Goal: Answer question/provide support

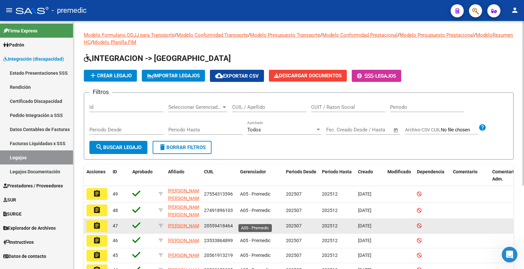
scroll to position [125, 0]
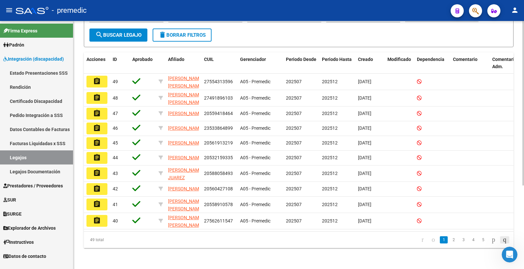
click at [506, 240] on icon "go to last page" at bounding box center [504, 239] width 5 height 8
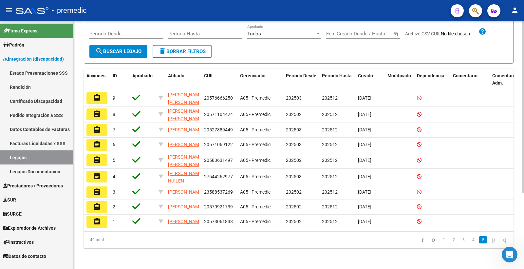
scroll to position [109, 0]
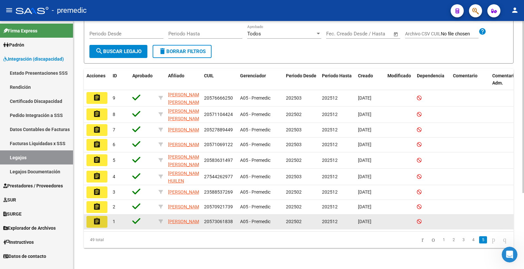
click at [105, 216] on button "assignment" at bounding box center [96, 222] width 21 height 12
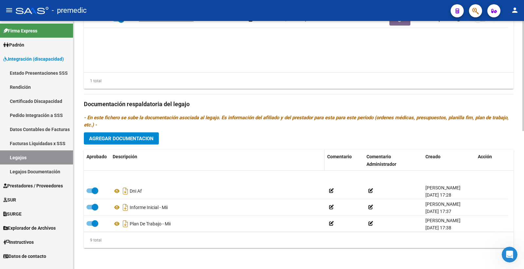
scroll to position [88, 0]
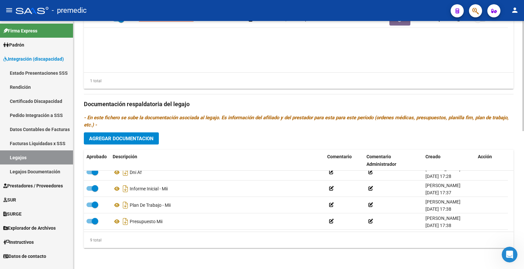
click at [124, 139] on span "Agregar Documentacion" at bounding box center [121, 139] width 64 height 6
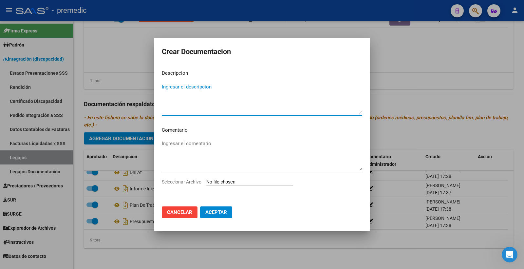
click at [229, 178] on div "Seleccionar Archivo" at bounding box center [262, 184] width 200 height 12
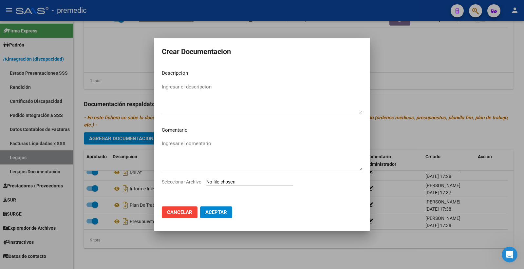
click at [234, 182] on input "Seleccionar Archivo" at bounding box center [249, 182] width 87 height 6
type input "C:\fakepath\INFORME [PERSON_NAME], [PERSON_NAME].pdf"
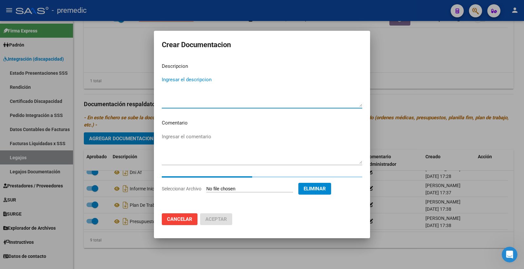
click at [181, 83] on textarea "Ingresar el descripcion" at bounding box center [262, 91] width 200 height 31
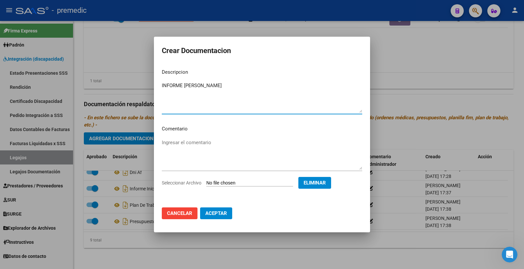
click at [185, 84] on textarea "INFORME [PERSON_NAME]" at bounding box center [262, 97] width 200 height 31
click at [249, 83] on textarea "INFORME [PERSON_NAME]" at bounding box center [262, 97] width 200 height 31
click at [183, 85] on textarea "INFORME [PERSON_NAME]" at bounding box center [262, 97] width 200 height 31
type textarea "INFORME [PERSON_NAME]"
click at [213, 214] on span "Aceptar" at bounding box center [216, 213] width 22 height 6
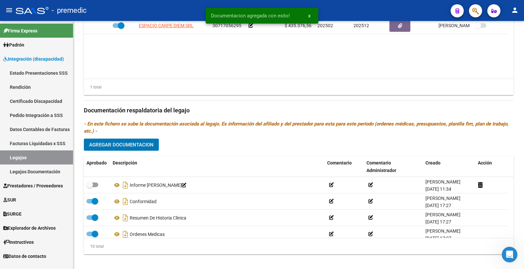
scroll to position [309, 0]
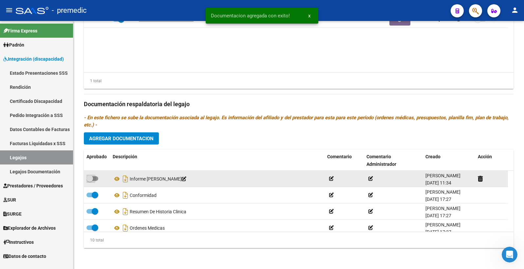
click at [96, 177] on span at bounding box center [92, 178] width 12 height 5
click at [90, 181] on input "checkbox" at bounding box center [89, 181] width 0 height 0
checkbox input "true"
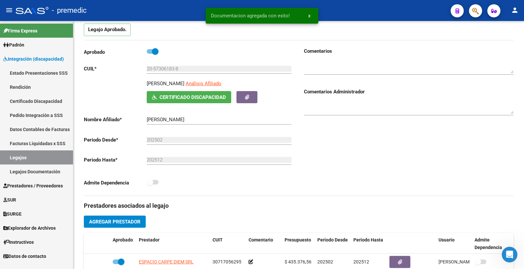
scroll to position [0, 0]
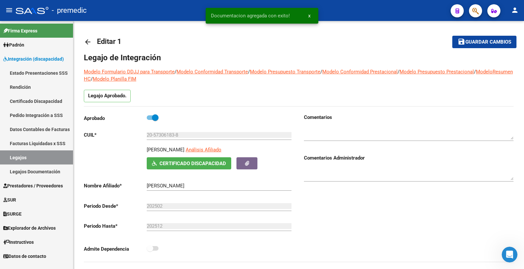
click at [511, 39] on button "save Guardar cambios" at bounding box center [484, 42] width 64 height 12
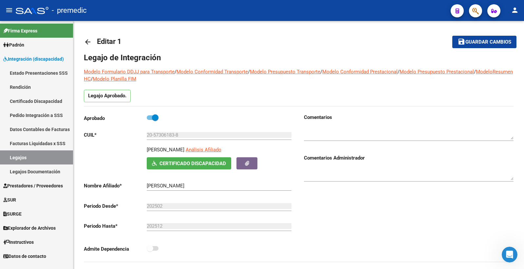
click at [37, 151] on link "Legajos" at bounding box center [36, 157] width 73 height 14
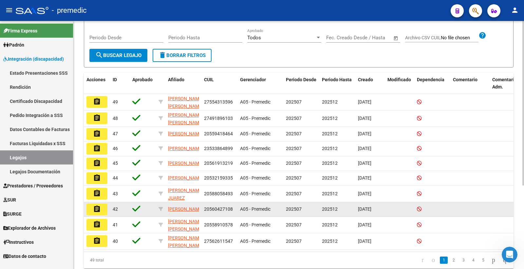
scroll to position [125, 0]
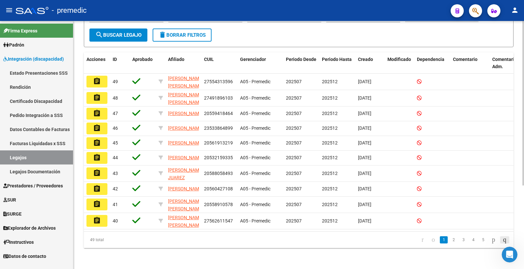
click at [499, 237] on li at bounding box center [504, 239] width 11 height 11
click at [502, 238] on icon "go to last page" at bounding box center [504, 239] width 5 height 8
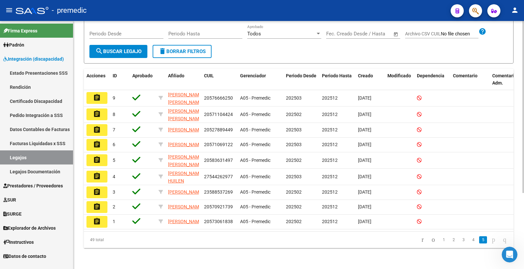
scroll to position [109, 0]
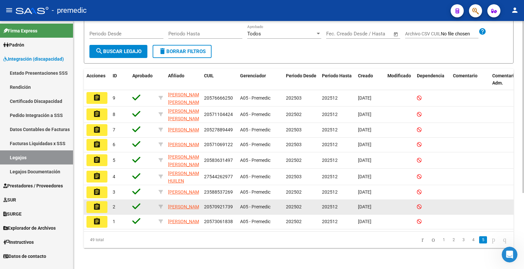
click at [89, 201] on button "assignment" at bounding box center [96, 207] width 21 height 12
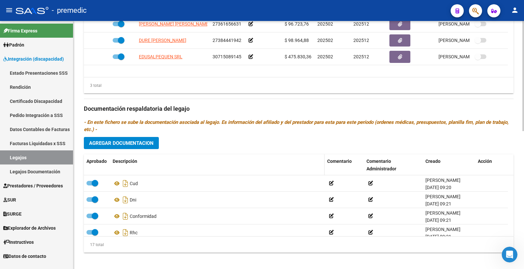
scroll to position [309, 0]
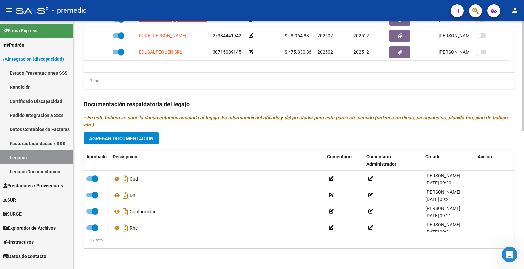
click at [122, 141] on span "Agregar Documentacion" at bounding box center [121, 139] width 64 height 6
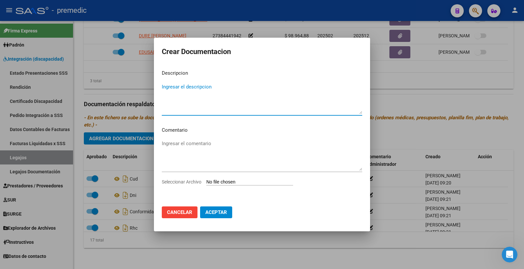
click at [218, 183] on input "Seleccionar Archivo" at bounding box center [249, 182] width 87 height 6
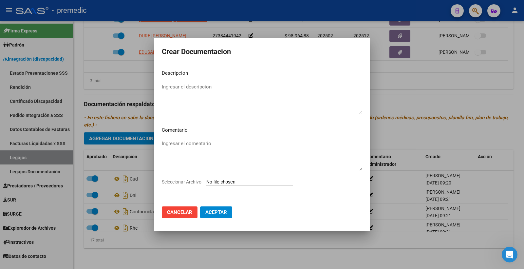
type input "C:\fakepath\INFORME [PERSON_NAME].pdf"
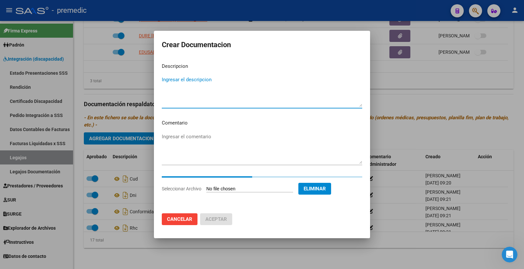
click at [210, 83] on textarea "Ingresar el descripcion" at bounding box center [262, 91] width 200 height 31
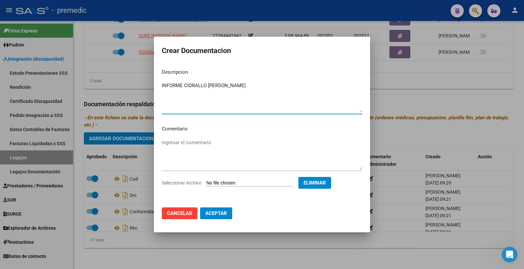
click at [206, 84] on textarea "INFORME CIORALLO [PERSON_NAME]" at bounding box center [262, 97] width 200 height 31
type textarea "INFORME [PERSON_NAME]"
click at [222, 214] on span "Aceptar" at bounding box center [216, 213] width 22 height 6
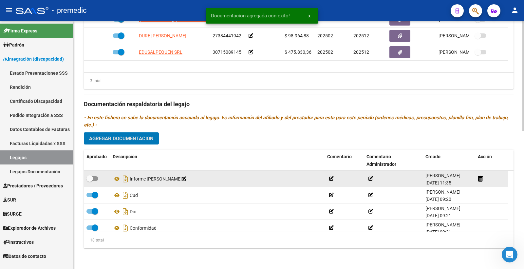
click at [95, 178] on span at bounding box center [92, 178] width 12 height 5
click at [90, 181] on input "checkbox" at bounding box center [89, 181] width 0 height 0
checkbox input "true"
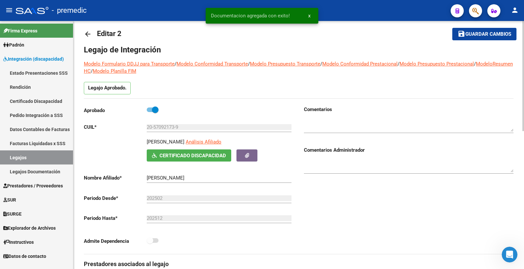
scroll to position [0, 0]
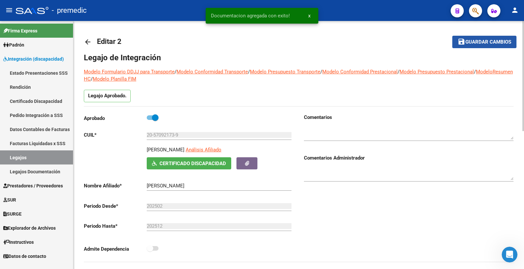
click at [488, 39] on span "Guardar cambios" at bounding box center [488, 42] width 46 height 6
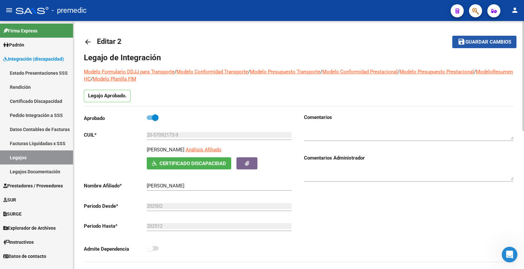
click at [495, 41] on span "Guardar cambios" at bounding box center [488, 42] width 46 height 6
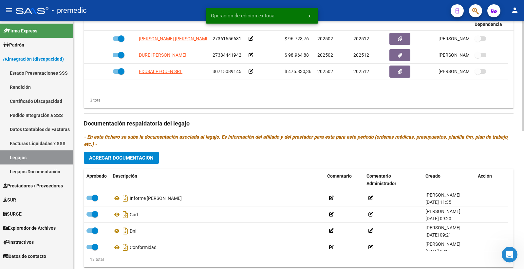
scroll to position [291, 0]
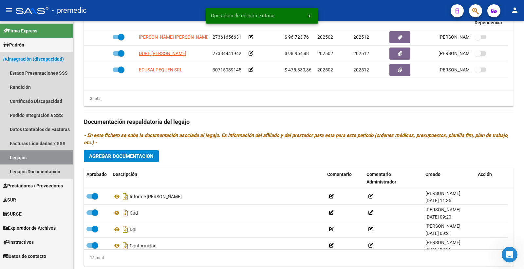
click at [9, 154] on link "Legajos" at bounding box center [36, 157] width 73 height 14
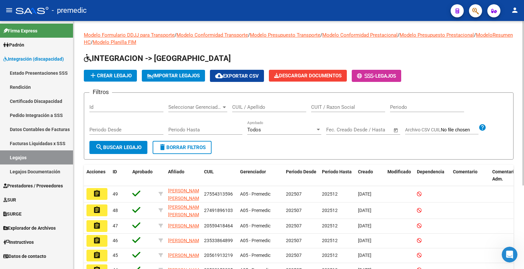
scroll to position [125, 0]
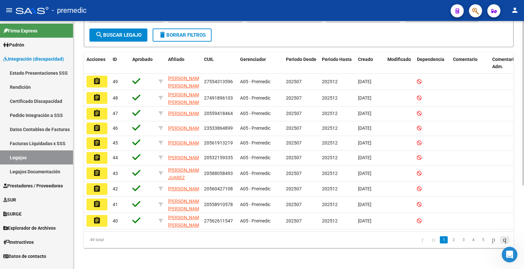
click at [502, 241] on icon "go to last page" at bounding box center [504, 239] width 5 height 8
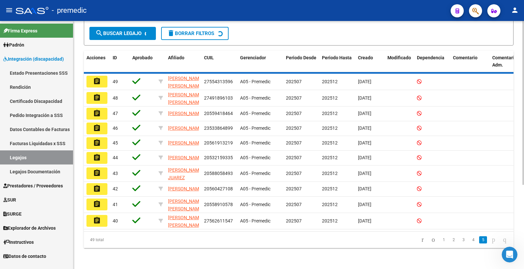
scroll to position [109, 0]
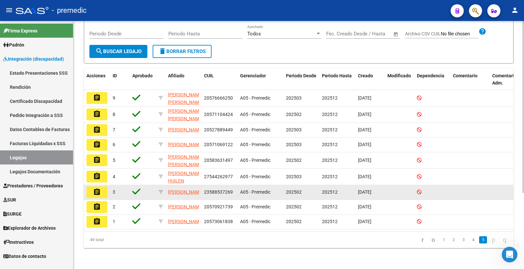
click at [101, 188] on mat-icon "assignment" at bounding box center [97, 192] width 8 height 8
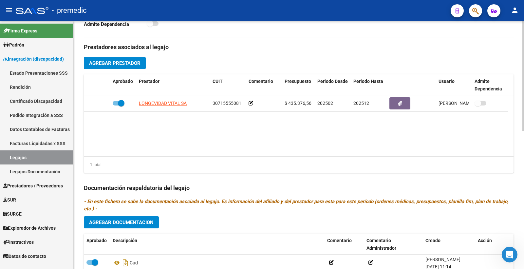
scroll to position [291, 0]
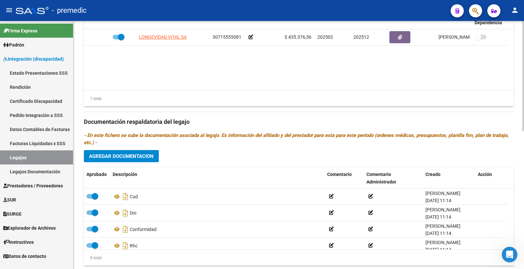
click at [143, 155] on span "Agregar Documentacion" at bounding box center [121, 156] width 64 height 6
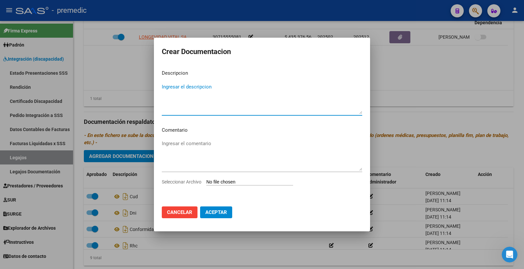
click at [223, 179] on input "Seleccionar Archivo" at bounding box center [249, 182] width 87 height 6
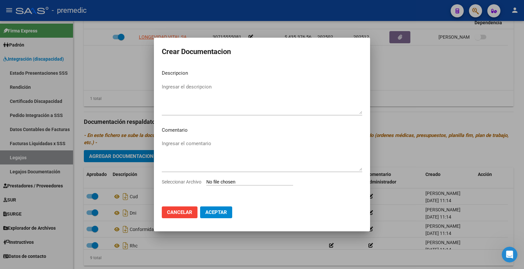
type input "C:\fakepath\INFORME [PERSON_NAME].pdf"
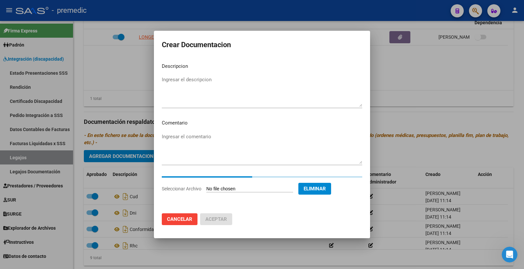
click at [188, 80] on textarea "Ingresar el descripcion" at bounding box center [262, 91] width 200 height 31
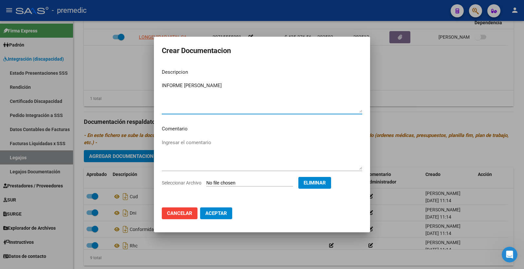
type textarea "INFORME [PERSON_NAME]"
click at [221, 214] on span "Aceptar" at bounding box center [216, 213] width 22 height 6
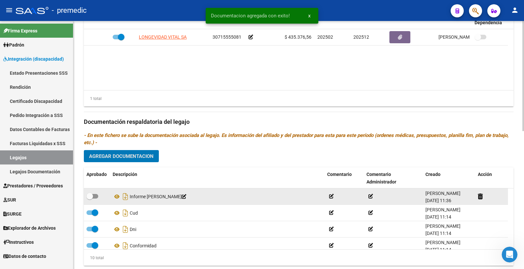
click at [93, 198] on span at bounding box center [92, 196] width 12 height 5
click at [90, 199] on input "checkbox" at bounding box center [89, 198] width 0 height 0
checkbox input "true"
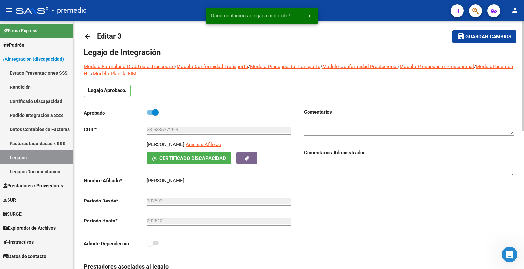
scroll to position [0, 0]
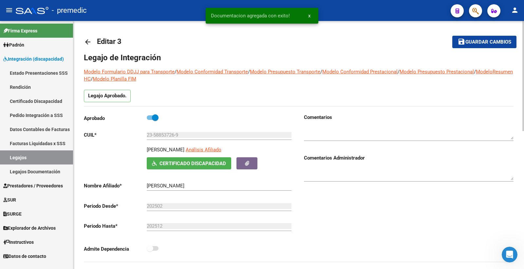
click at [498, 47] on button "save Guardar cambios" at bounding box center [484, 42] width 64 height 12
click at [25, 156] on link "Legajos" at bounding box center [36, 157] width 73 height 14
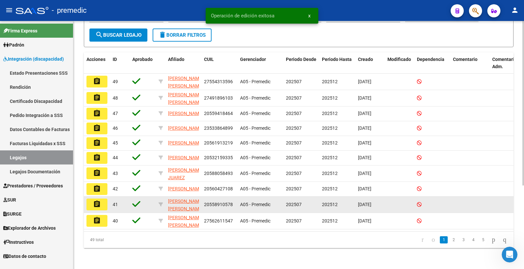
scroll to position [125, 0]
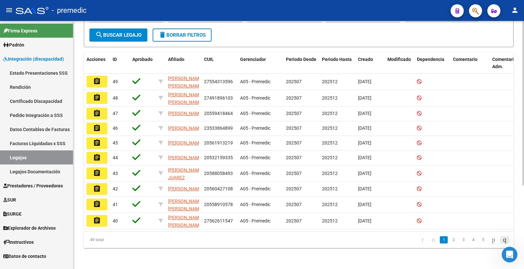
click at [502, 238] on icon "go to last page" at bounding box center [504, 239] width 5 height 8
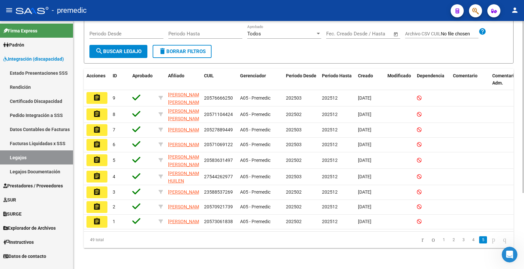
scroll to position [109, 0]
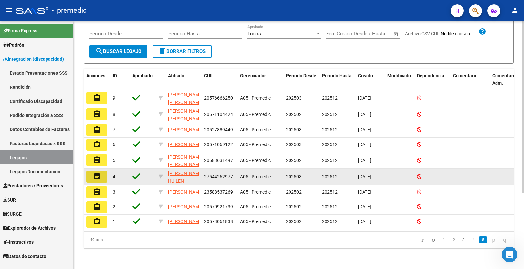
click at [100, 172] on mat-icon "assignment" at bounding box center [97, 176] width 8 height 8
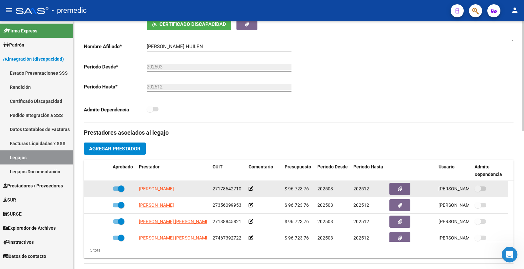
scroll to position [218, 0]
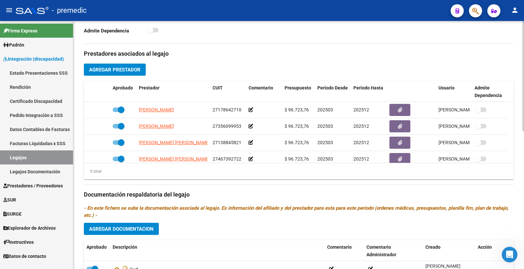
click at [129, 225] on button "Agregar Documentacion" at bounding box center [121, 229] width 75 height 12
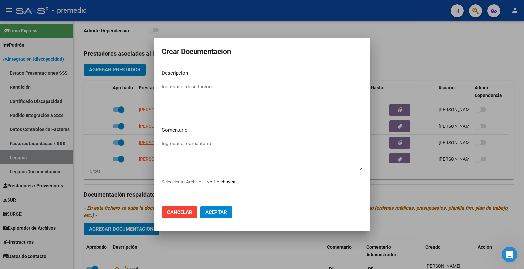
click at [212, 179] on input "Seleccionar Archivo" at bounding box center [249, 182] width 87 height 6
type input "C:\fakepath\INFORME [PERSON_NAME] HUILEN.pdf"
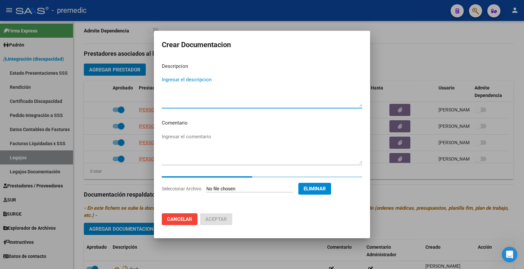
click at [236, 86] on textarea "Ingresar el descripcion" at bounding box center [262, 91] width 200 height 31
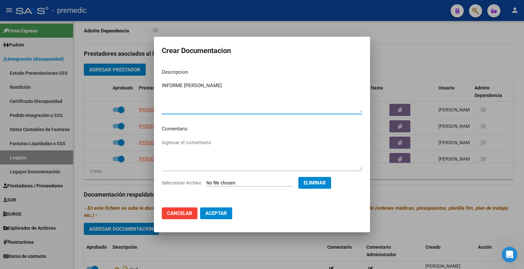
type textarea "INFORME [PERSON_NAME]"
click at [234, 215] on mat-dialog-actions "Cancelar Aceptar" at bounding box center [262, 213] width 200 height 22
click at [225, 215] on span "Aceptar" at bounding box center [216, 213] width 22 height 6
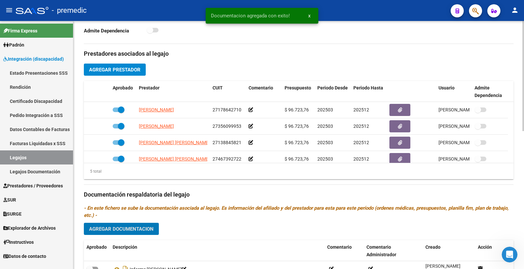
scroll to position [254, 0]
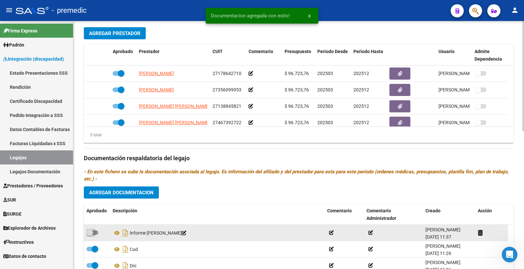
click at [95, 235] on span at bounding box center [92, 232] width 12 height 5
click at [90, 235] on input "checkbox" at bounding box center [89, 235] width 0 height 0
checkbox input "true"
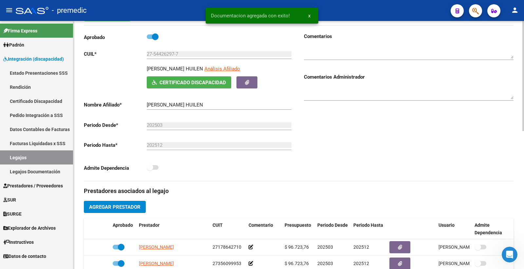
scroll to position [0, 0]
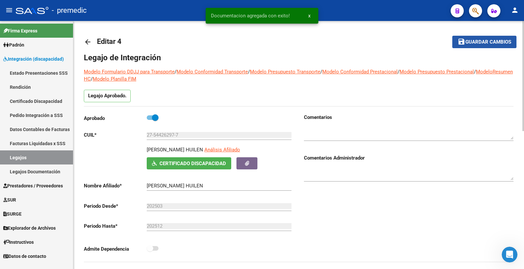
click at [466, 41] on span "Guardar cambios" at bounding box center [488, 42] width 46 height 6
click at [33, 157] on link "Legajos" at bounding box center [36, 157] width 73 height 14
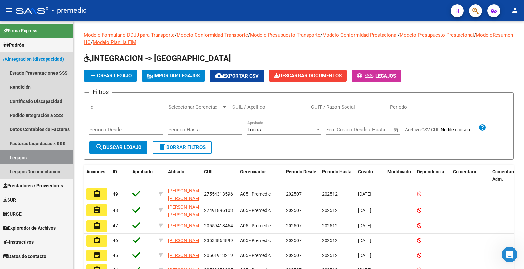
click at [15, 158] on link "Legajos" at bounding box center [36, 157] width 73 height 14
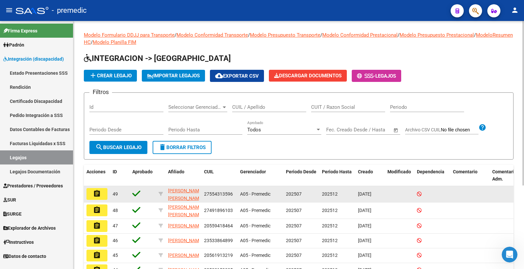
scroll to position [125, 0]
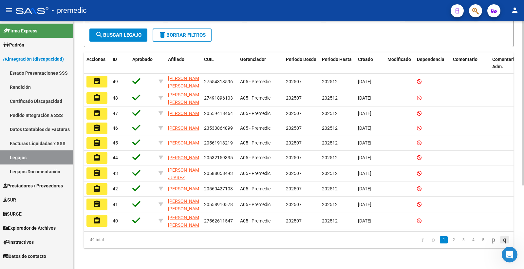
click at [503, 238] on icon "go to last page" at bounding box center [504, 239] width 5 height 8
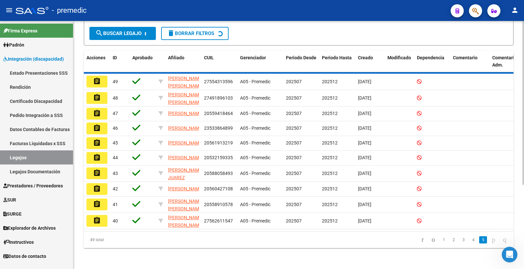
scroll to position [109, 0]
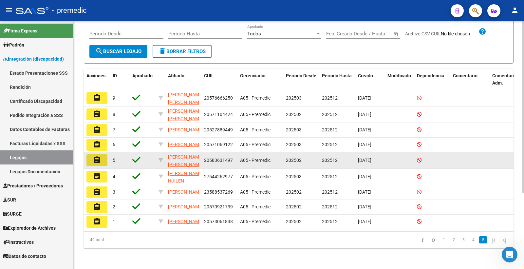
click at [98, 156] on mat-icon "assignment" at bounding box center [97, 160] width 8 height 8
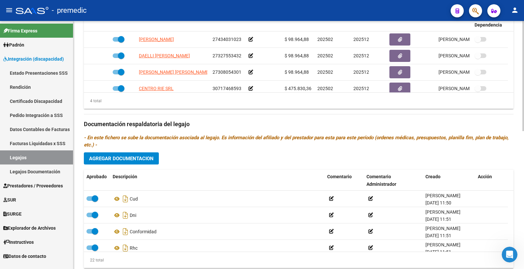
scroll to position [291, 0]
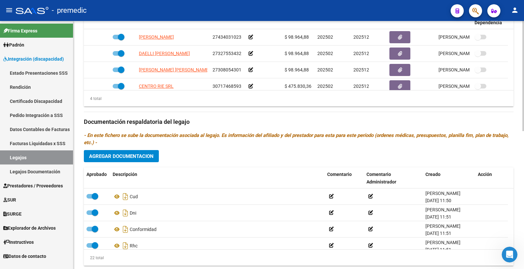
click at [141, 152] on button "Agregar Documentacion" at bounding box center [121, 156] width 75 height 12
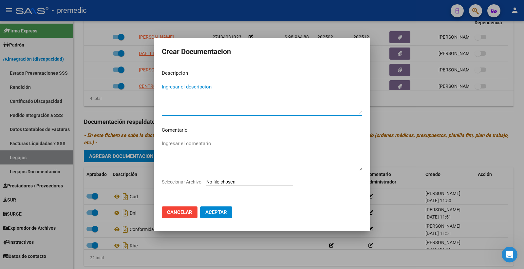
click at [243, 181] on input "Seleccionar Archivo" at bounding box center [249, 182] width 87 height 6
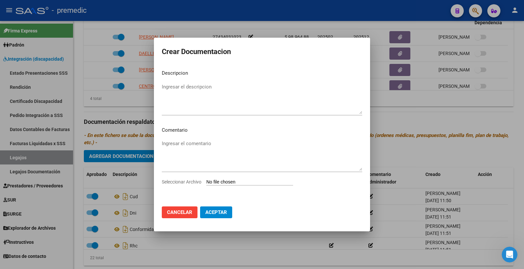
type input "C:\fakepath\INFORME [PERSON_NAME] [PERSON_NAME].pdf"
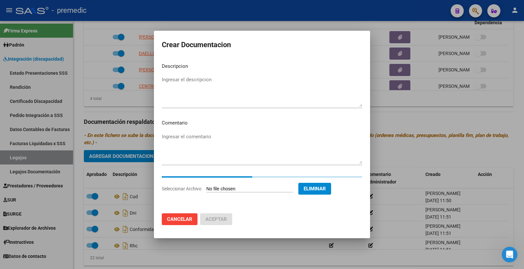
click at [217, 82] on textarea "Ingresar el descripcion" at bounding box center [262, 91] width 200 height 31
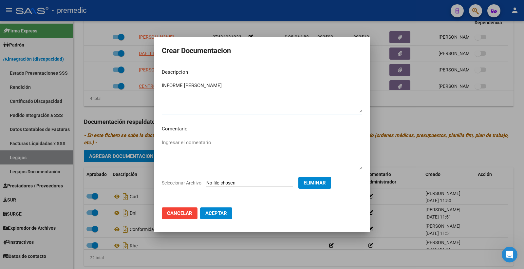
type textarea "INFORME [PERSON_NAME]"
click at [221, 212] on span "Aceptar" at bounding box center [216, 213] width 22 height 6
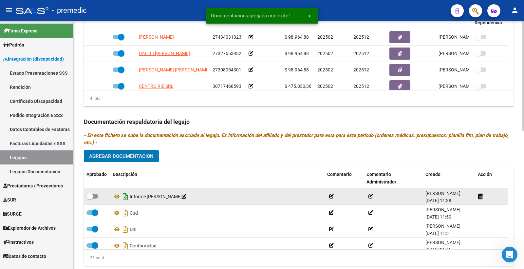
click at [94, 197] on span at bounding box center [92, 196] width 12 height 5
click at [90, 198] on input "checkbox" at bounding box center [89, 198] width 0 height 0
checkbox input "true"
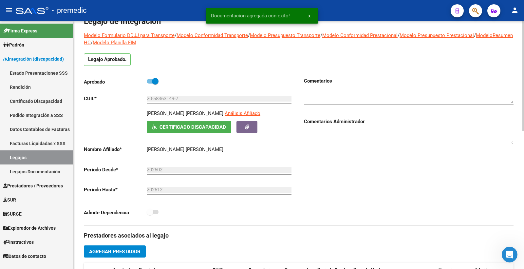
scroll to position [0, 0]
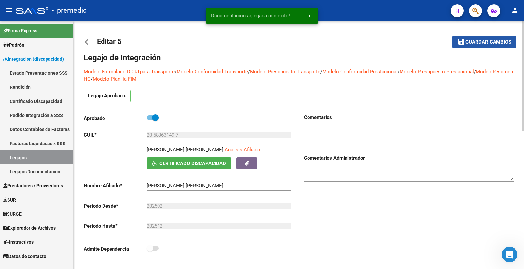
click at [476, 41] on span "Guardar cambios" at bounding box center [488, 42] width 46 height 6
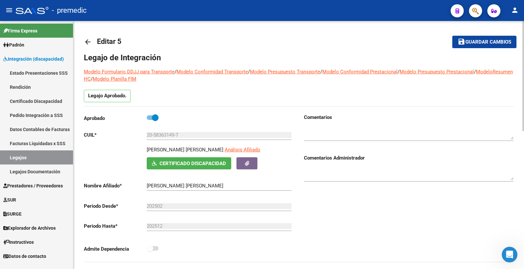
click at [484, 35] on mat-toolbar-row "save Guardar cambios" at bounding box center [471, 41] width 90 height 21
click at [483, 41] on span "Guardar cambios" at bounding box center [488, 42] width 46 height 6
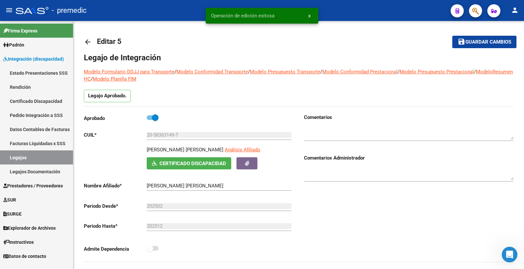
click at [10, 156] on link "Legajos" at bounding box center [36, 157] width 73 height 14
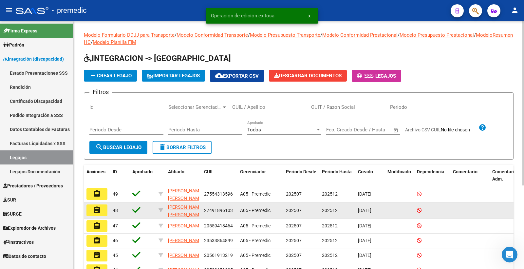
scroll to position [125, 0]
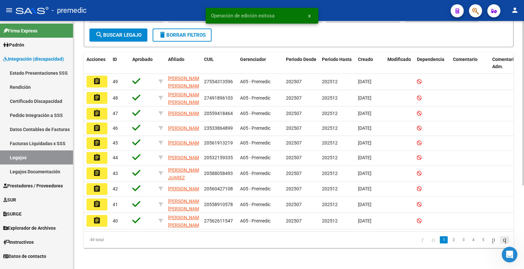
click at [508, 240] on link "go to last page" at bounding box center [504, 239] width 9 height 7
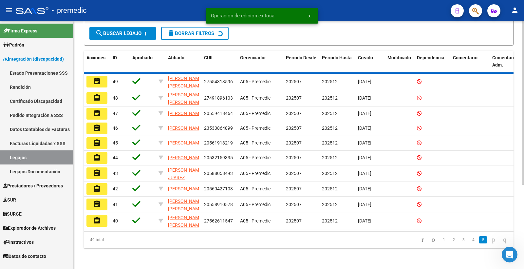
scroll to position [109, 0]
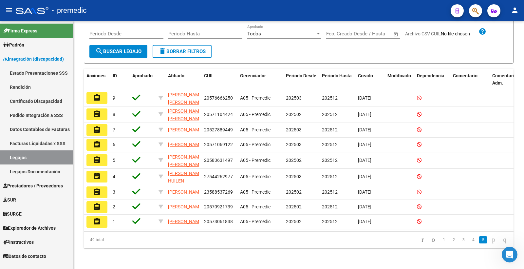
click at [96, 140] on mat-icon "assignment" at bounding box center [97, 144] width 8 height 8
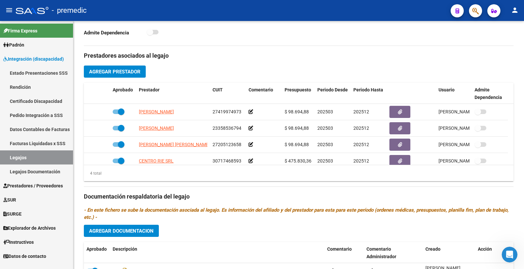
scroll to position [254, 0]
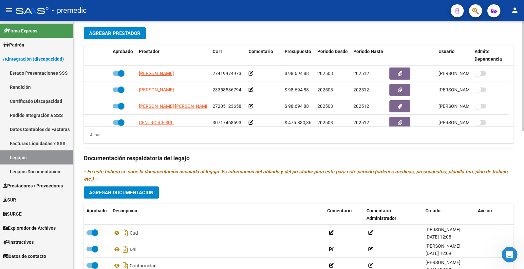
click at [134, 193] on span "Agregar Documentacion" at bounding box center [121, 193] width 64 height 6
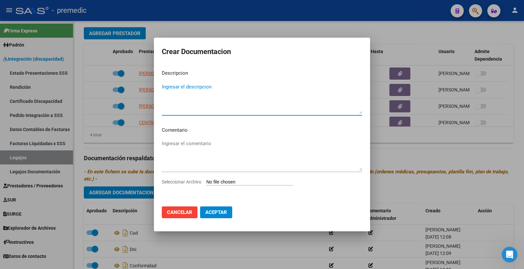
click at [231, 179] on input "Seleccionar Archivo" at bounding box center [249, 182] width 87 height 6
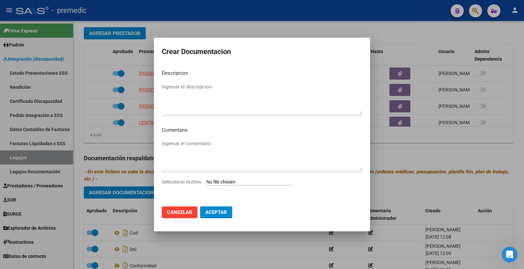
type input "C:\fakepath\INFORME [PERSON_NAME].pdf"
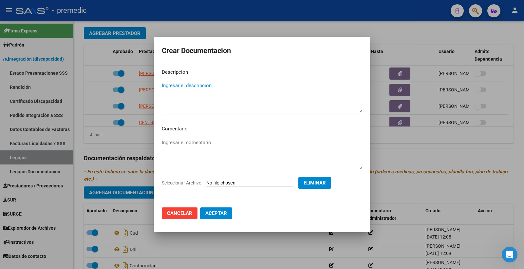
click at [175, 87] on textarea "Ingresar el descripcion" at bounding box center [262, 97] width 200 height 31
type textarea "INFORME [PERSON_NAME]"
click at [214, 211] on span "Aceptar" at bounding box center [216, 213] width 22 height 6
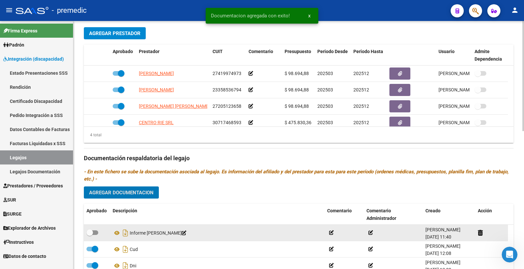
click at [96, 234] on span at bounding box center [92, 232] width 12 height 5
click at [90, 235] on input "checkbox" at bounding box center [89, 235] width 0 height 0
checkbox input "true"
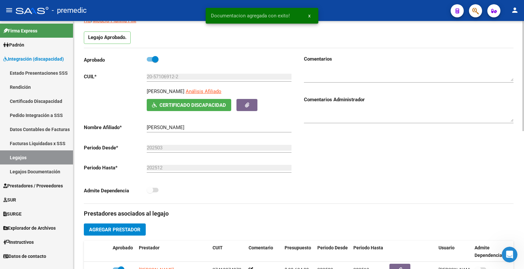
scroll to position [0, 0]
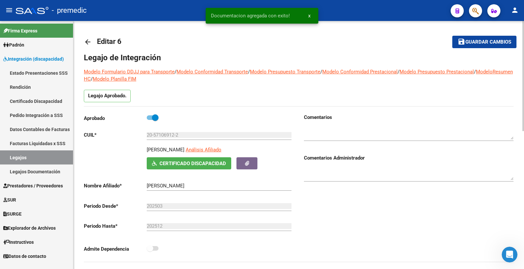
click at [491, 44] on span "Guardar cambios" at bounding box center [488, 42] width 46 height 6
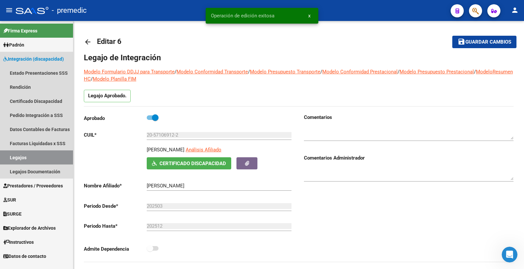
click at [18, 158] on link "Legajos" at bounding box center [36, 157] width 73 height 14
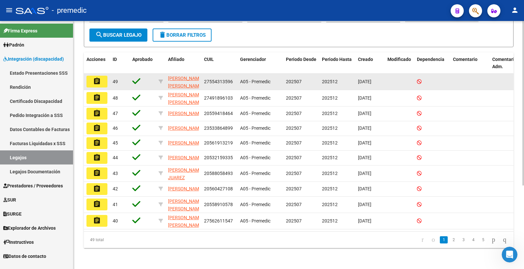
scroll to position [125, 0]
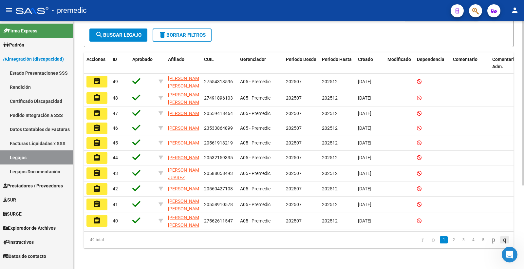
click at [503, 239] on icon "go to last page" at bounding box center [504, 239] width 5 height 8
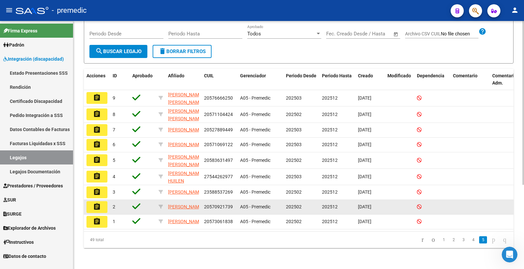
scroll to position [109, 0]
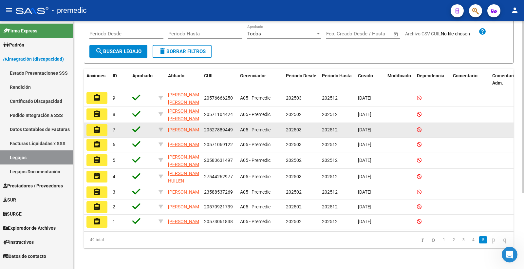
click at [98, 126] on mat-icon "assignment" at bounding box center [97, 130] width 8 height 8
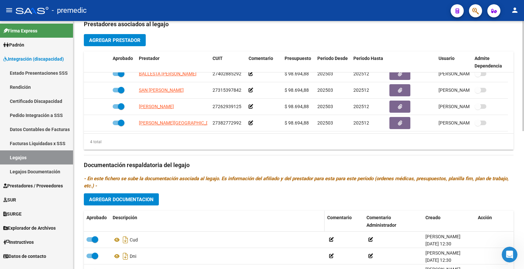
scroll to position [254, 0]
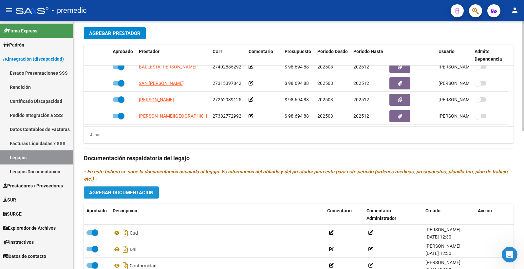
click at [138, 193] on span "Agregar Documentacion" at bounding box center [121, 193] width 64 height 6
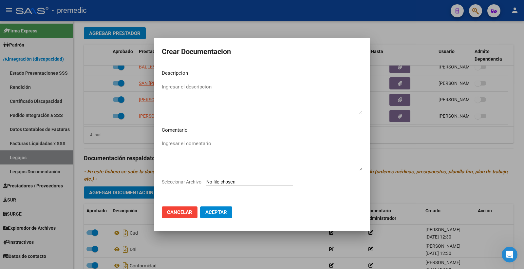
click at [228, 184] on input "Seleccionar Archivo" at bounding box center [249, 182] width 87 height 6
type input "C:\fakepath\INFORME [PERSON_NAME].pdf"
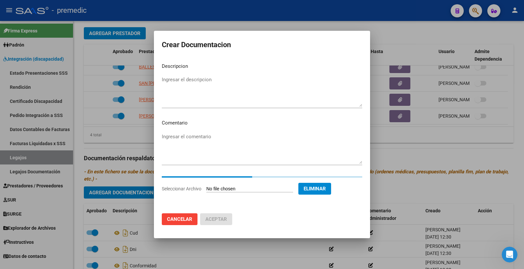
click at [222, 73] on mat-dialog-content "Descripcion Ingresar el descripcion Comentario Ingresar el comentario Seleccion…" at bounding box center [262, 133] width 216 height 151
click at [220, 77] on textarea "Ingresar el descripcion" at bounding box center [262, 91] width 200 height 31
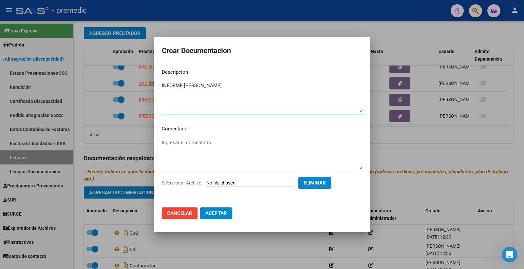
type textarea "INFORME [PERSON_NAME]"
click at [221, 215] on span "Aceptar" at bounding box center [216, 213] width 22 height 6
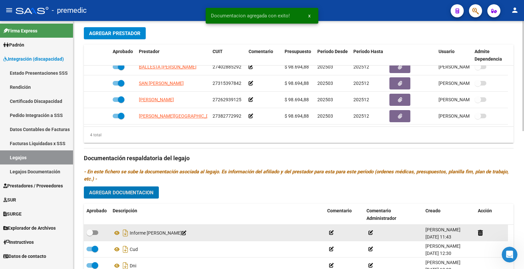
drag, startPoint x: 97, startPoint y: 237, endPoint x: 92, endPoint y: 236, distance: 4.7
click at [97, 236] on label at bounding box center [92, 233] width 12 height 8
click at [90, 235] on input "checkbox" at bounding box center [89, 235] width 0 height 0
checkbox input "true"
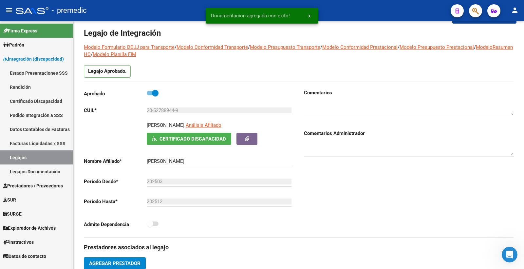
scroll to position [0, 0]
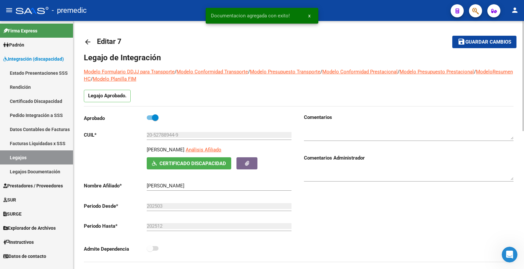
click at [478, 44] on span "Guardar cambios" at bounding box center [488, 42] width 46 height 6
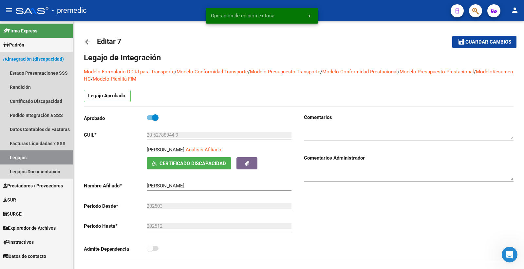
click at [37, 157] on link "Legajos" at bounding box center [36, 157] width 73 height 14
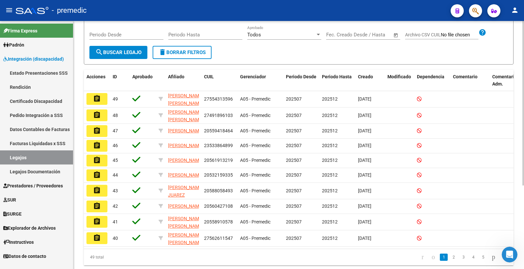
scroll to position [109, 0]
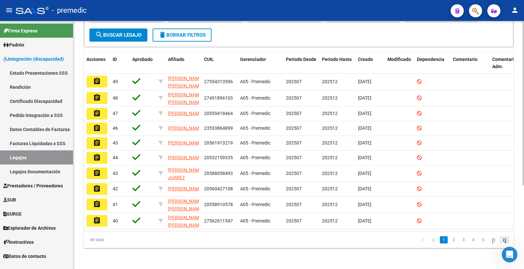
click at [503, 239] on icon "go to last page" at bounding box center [504, 239] width 5 height 8
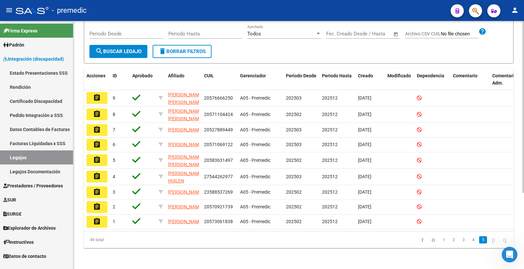
scroll to position [109, 0]
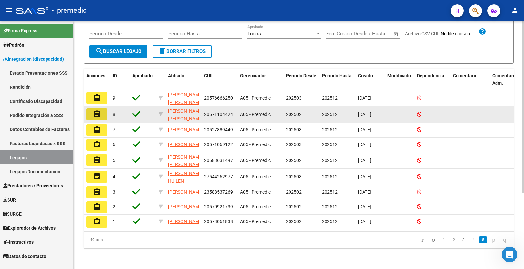
click at [101, 108] on button "assignment" at bounding box center [96, 114] width 21 height 12
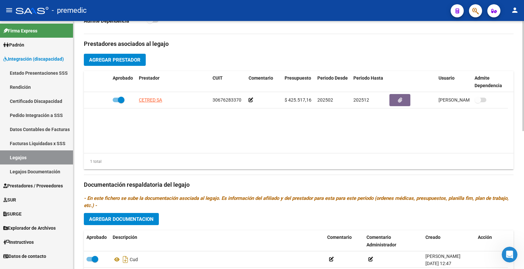
scroll to position [254, 0]
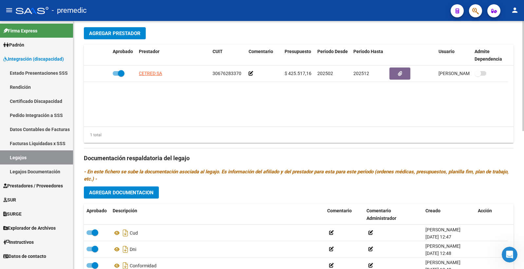
click at [132, 197] on button "Agregar Documentacion" at bounding box center [121, 192] width 75 height 12
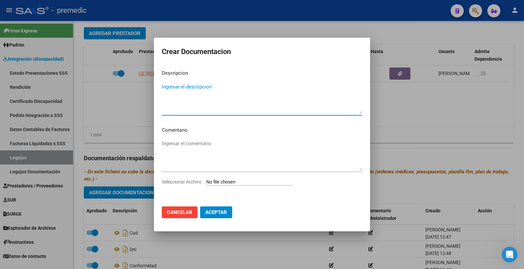
click at [236, 182] on input "Seleccionar Archivo" at bounding box center [249, 182] width 87 height 6
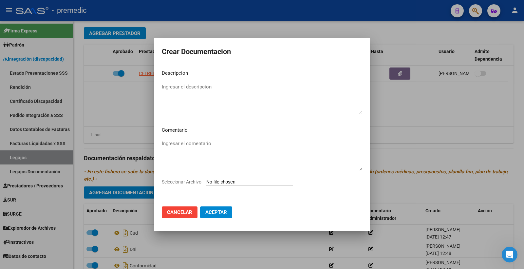
type input "C:\fakepath\[PERSON_NAME][GEOGRAPHIC_DATA]pdf"
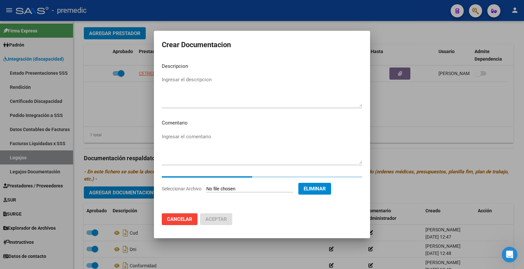
click at [187, 96] on textarea "Ingresar el descripcion" at bounding box center [262, 91] width 200 height 31
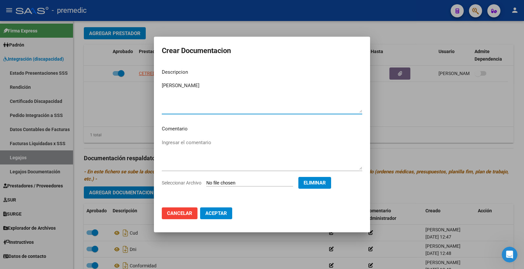
click at [178, 84] on textarea "[PERSON_NAME]" at bounding box center [262, 97] width 200 height 31
click at [185, 84] on textarea "[PERSON_NAME]" at bounding box center [262, 97] width 200 height 31
type textarea "[PERSON_NAME]"
click at [224, 211] on span "Aceptar" at bounding box center [216, 213] width 22 height 6
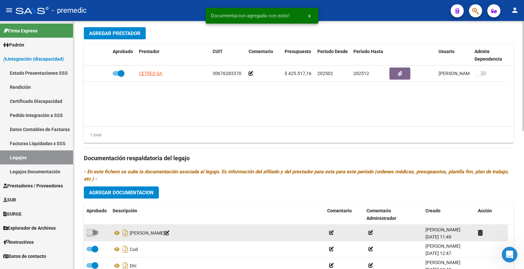
click at [93, 233] on span at bounding box center [92, 232] width 12 height 5
click at [90, 235] on input "checkbox" at bounding box center [89, 235] width 0 height 0
checkbox input "true"
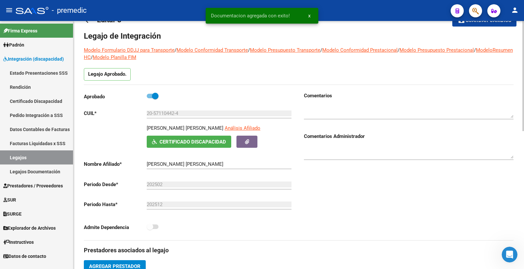
scroll to position [0, 0]
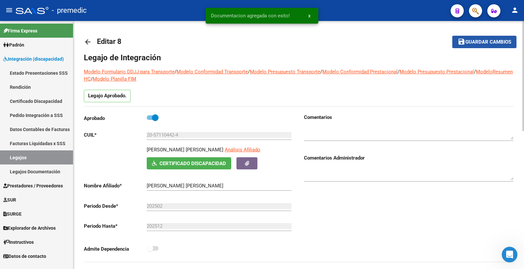
click at [499, 46] on button "save Guardar cambios" at bounding box center [484, 42] width 64 height 12
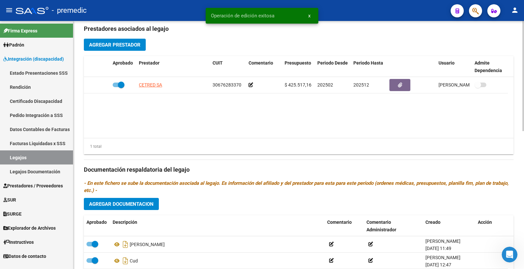
scroll to position [254, 0]
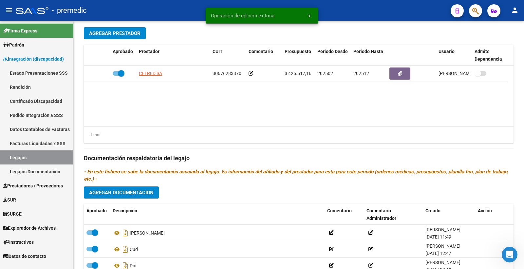
drag, startPoint x: 23, startPoint y: 158, endPoint x: 183, endPoint y: 268, distance: 194.7
click at [23, 158] on link "Legajos" at bounding box center [36, 157] width 73 height 14
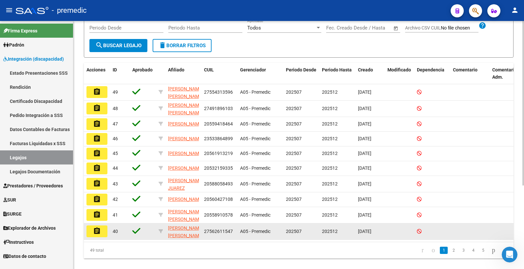
scroll to position [125, 0]
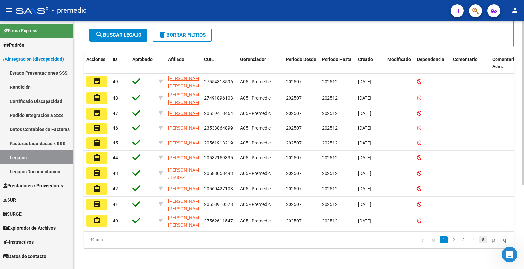
click at [479, 239] on link "5" at bounding box center [483, 239] width 8 height 7
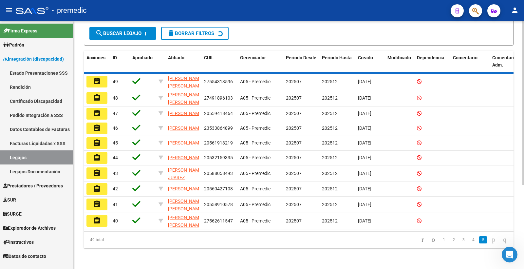
scroll to position [109, 0]
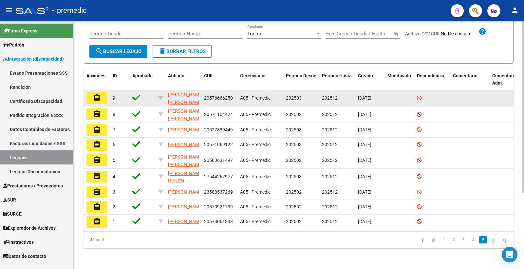
click at [101, 94] on mat-icon "assignment" at bounding box center [97, 98] width 8 height 8
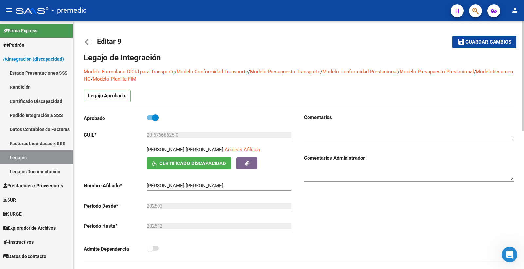
click at [481, 126] on div at bounding box center [409, 131] width 210 height 20
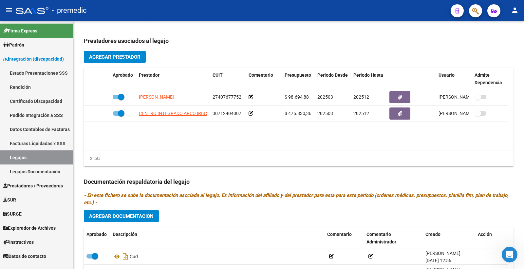
scroll to position [237, 0]
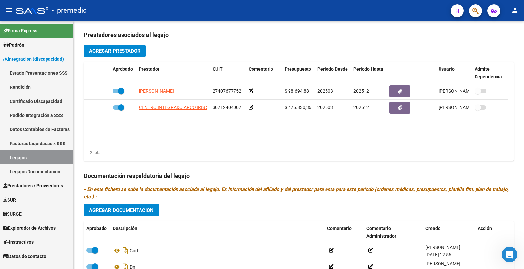
click at [144, 133] on datatable-body "[PERSON_NAME] 27407677752 $ 98.694,88 202503 202512 [GEOGRAPHIC_DATA][PERSON_NA…" at bounding box center [299, 113] width 430 height 61
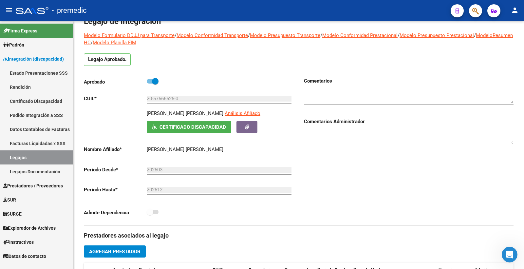
scroll to position [0, 0]
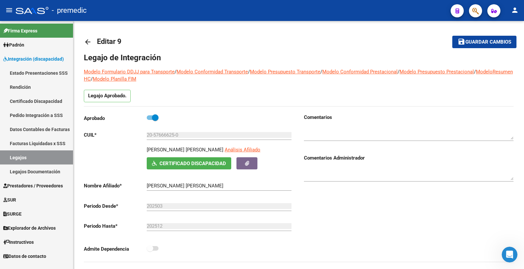
click at [221, 41] on mat-toolbar-row "arrow_back Editar 9" at bounding box center [251, 41] width 335 height 21
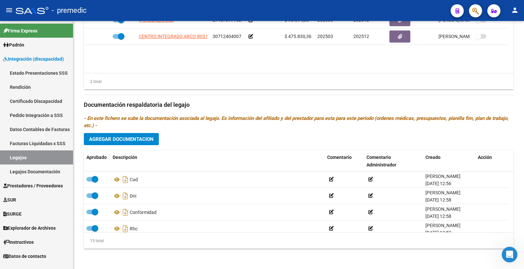
scroll to position [309, 0]
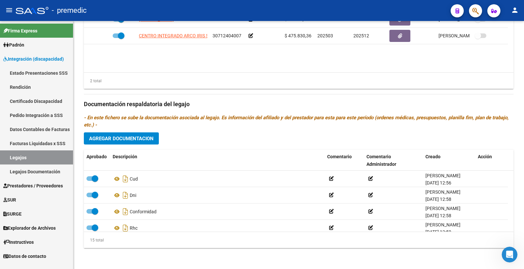
click at [204, 93] on div "Prestadores asociados al legajo Agregar Prestador Aprobado Prestador CUIT Comen…" at bounding box center [299, 104] width 430 height 300
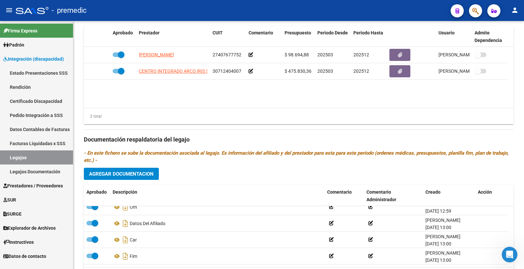
scroll to position [0, 0]
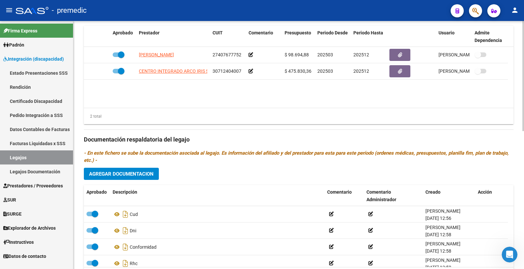
click at [187, 103] on datatable-body "[PERSON_NAME] 27407677752 $ 98.694,88 202503 202512 [GEOGRAPHIC_DATA][PERSON_NA…" at bounding box center [299, 77] width 430 height 61
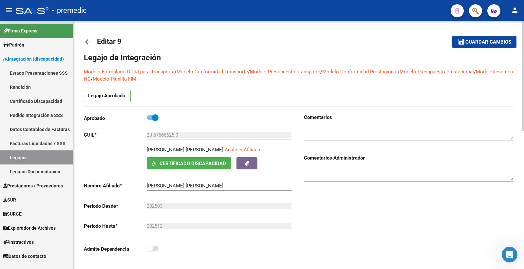
drag, startPoint x: 490, startPoint y: 124, endPoint x: 356, endPoint y: 184, distance: 146.9
click at [490, 124] on div at bounding box center [409, 131] width 210 height 20
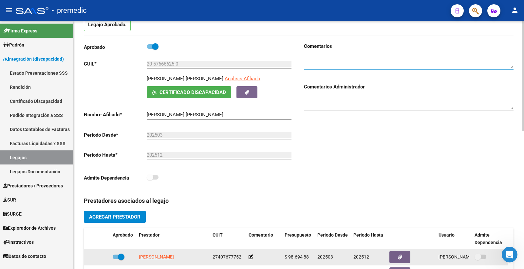
scroll to position [73, 0]
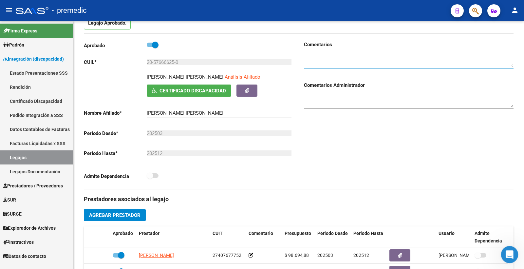
click at [513, 256] on div "Abrir Intercom Messenger" at bounding box center [509, 254] width 22 height 22
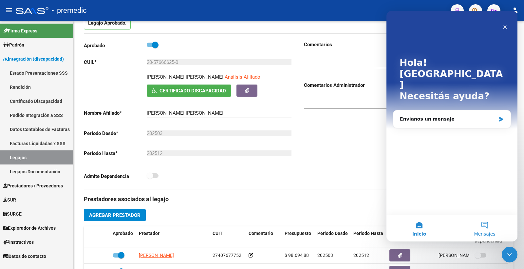
click at [491, 227] on button "Mensajes" at bounding box center [484, 228] width 65 height 26
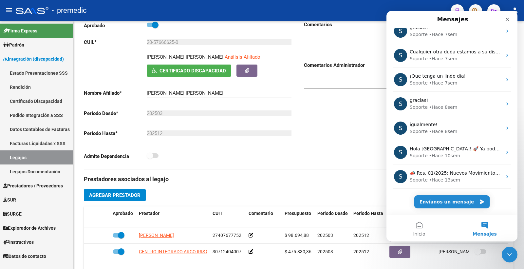
scroll to position [109, 0]
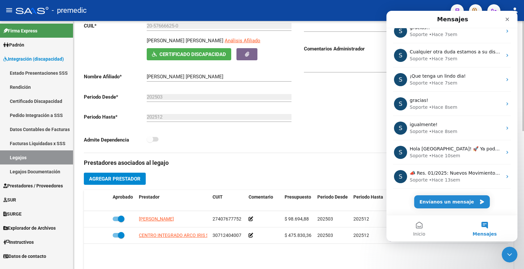
click at [373, 264] on datatable-body "[PERSON_NAME] 27407677752 $ 98.694,88 202503 202512 [GEOGRAPHIC_DATA][PERSON_NA…" at bounding box center [299, 241] width 430 height 61
click at [453, 202] on button "Envíanos un mensaje" at bounding box center [452, 201] width 76 height 13
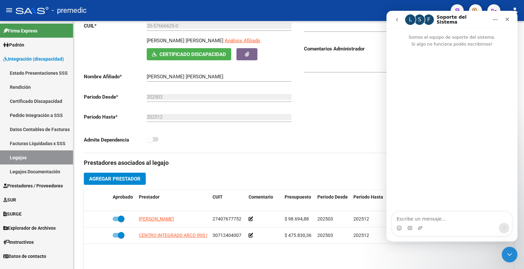
scroll to position [55, 0]
drag, startPoint x: 454, startPoint y: 216, endPoint x: 394, endPoint y: 181, distance: 69.1
click at [435, 212] on textarea "Escribe un mensaje..." at bounding box center [452, 216] width 120 height 11
type textarea "j"
type textarea "g"
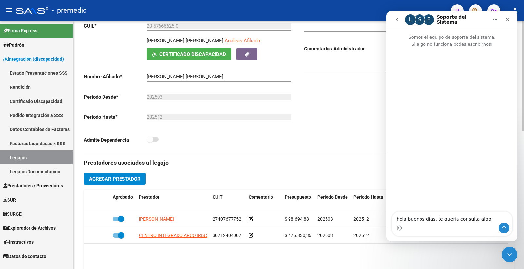
type textarea "hola buenos dias, te queria consulta algo"
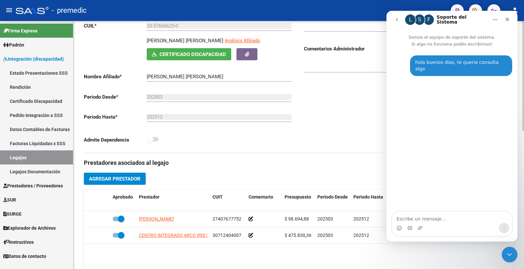
click at [173, 142] on div "Admite Dependencia" at bounding box center [189, 141] width 210 height 12
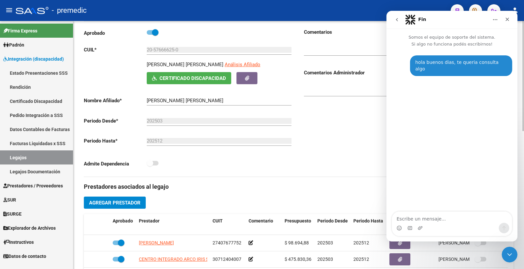
scroll to position [73, 0]
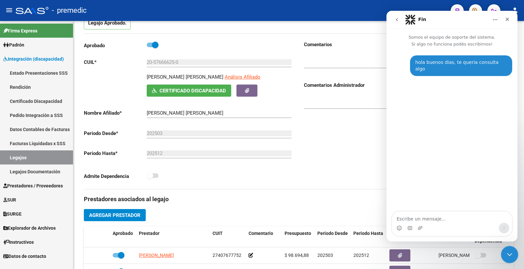
click at [512, 255] on div "Cerrar Intercom Messenger" at bounding box center [509, 254] width 16 height 16
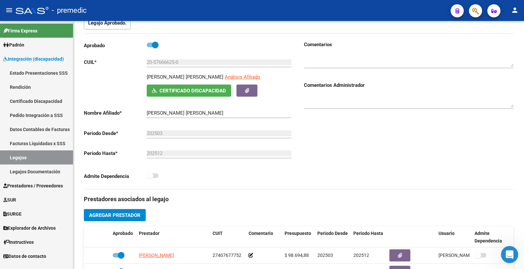
click at [512, 255] on icon "Abrir Intercom Messenger" at bounding box center [508, 253] width 11 height 11
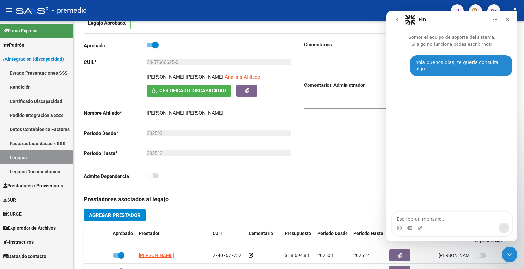
click at [485, 136] on div "hola buenos dias, te queria consulta algo [PERSON_NAME][GEOGRAPHIC_DATA]" at bounding box center [451, 129] width 131 height 165
click at [328, 162] on div "Comentarios Comentarios Administrador" at bounding box center [406, 115] width 215 height 148
click at [220, 182] on div "Admite Dependencia" at bounding box center [189, 178] width 210 height 12
click at [508, 258] on div "Cerrar Intercom Messenger" at bounding box center [509, 254] width 16 height 16
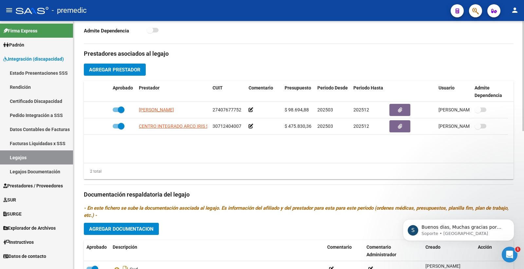
scroll to position [0, 0]
click at [455, 228] on p "¿Cómo podemos ayudarlo/a?" at bounding box center [463, 227] width 84 height 7
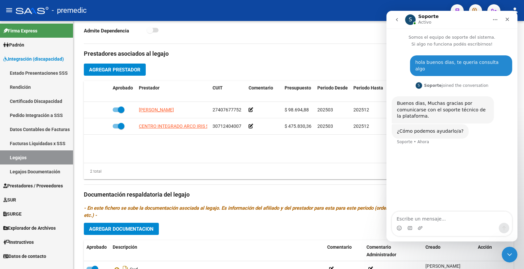
click at [418, 218] on textarea "Escribe un mensaje..." at bounding box center [452, 216] width 120 height 11
click at [418, 213] on textarea "Escribe un mensaje..." at bounding box center [452, 216] width 120 height 11
type textarea "queria saber si se pueden subir los legajos sin la firma del auditor? o debe se…"
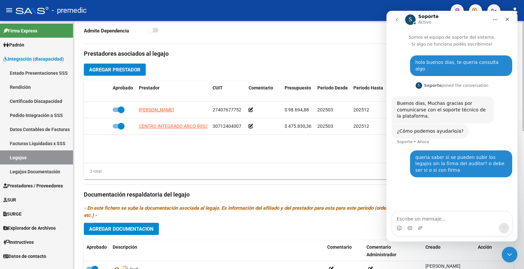
click at [251, 153] on datatable-body "[PERSON_NAME] 27407677752 $ 98.694,88 202503 202512 [GEOGRAPHIC_DATA][PERSON_NA…" at bounding box center [299, 132] width 430 height 61
drag, startPoint x: 504, startPoint y: 251, endPoint x: 502, endPoint y: 255, distance: 4.5
click at [504, 250] on div "Cerrar Intercom Messenger" at bounding box center [509, 254] width 16 height 16
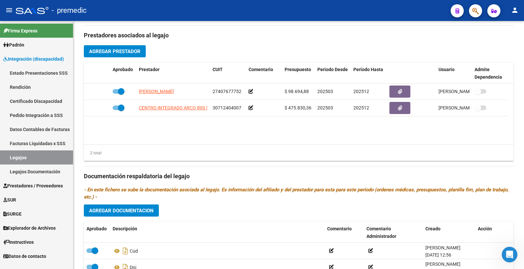
scroll to position [237, 0]
click at [140, 210] on span "Agregar Documentacion" at bounding box center [121, 210] width 64 height 6
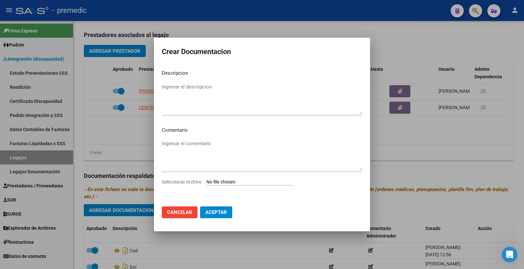
click at [243, 179] on input "Seleccionar Archivo" at bounding box center [249, 182] width 87 height 6
type input "C:\fakepath\INFORME [PERSON_NAME].pdf"
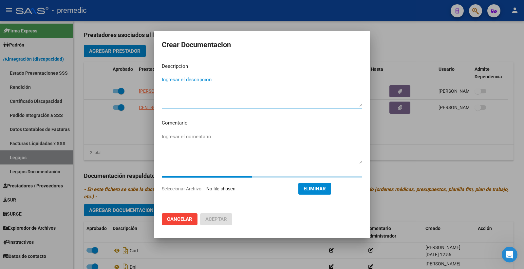
click at [195, 84] on textarea "Ingresar el descripcion" at bounding box center [262, 91] width 200 height 31
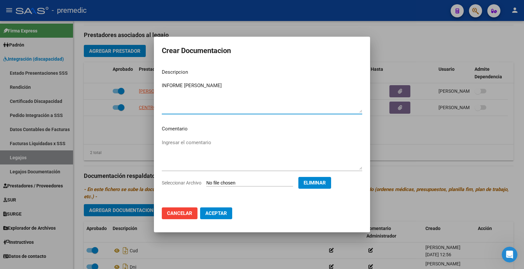
type textarea "INFORME [PERSON_NAME]"
click at [222, 211] on span "Aceptar" at bounding box center [216, 213] width 22 height 6
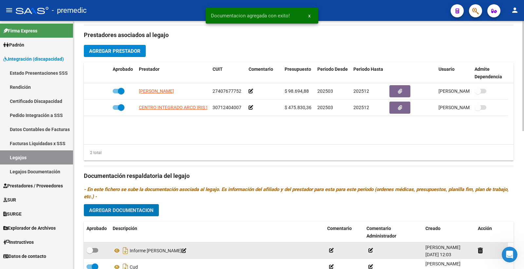
click at [93, 252] on span at bounding box center [92, 250] width 12 height 5
click at [90, 253] on input "checkbox" at bounding box center [89, 252] width 0 height 0
checkbox input "true"
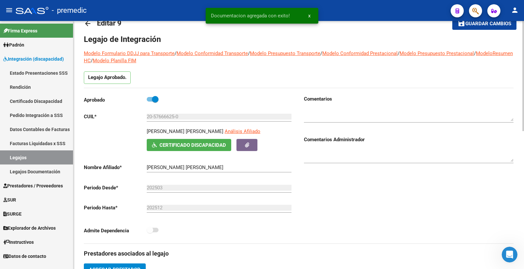
scroll to position [0, 0]
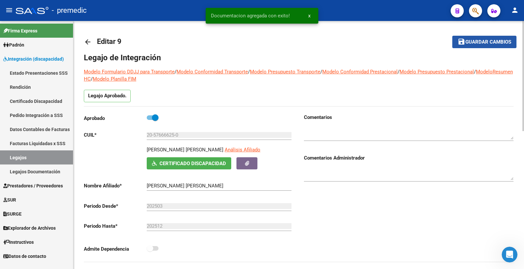
click at [487, 45] on button "save Guardar cambios" at bounding box center [484, 42] width 64 height 12
click at [27, 157] on link "Legajos" at bounding box center [36, 157] width 73 height 14
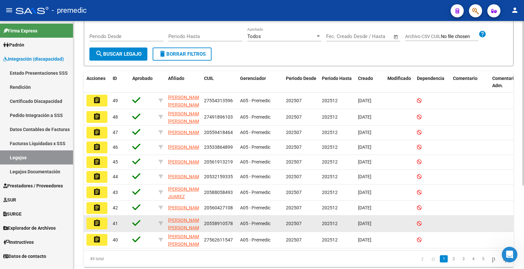
scroll to position [125, 0]
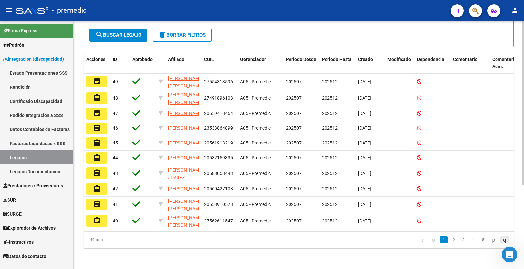
click at [502, 240] on icon "go to last page" at bounding box center [504, 239] width 5 height 8
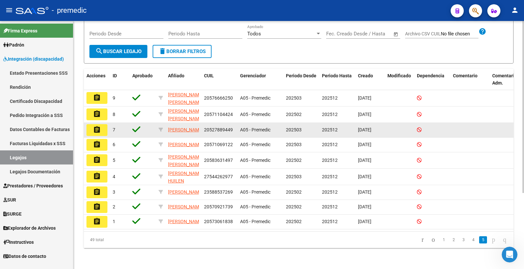
scroll to position [109, 0]
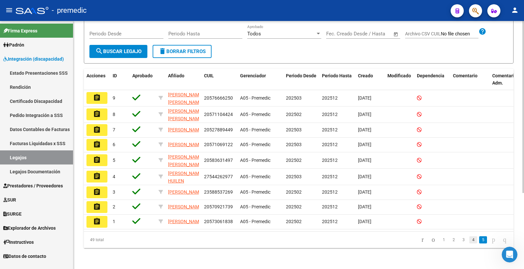
click at [469, 240] on link "4" at bounding box center [473, 239] width 8 height 7
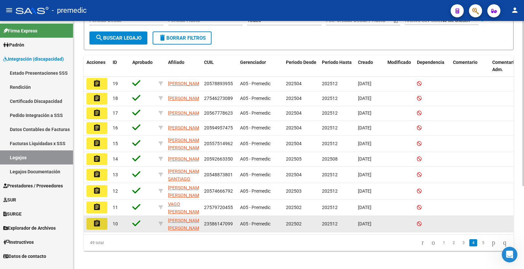
click at [91, 229] on button "assignment" at bounding box center [96, 224] width 21 height 12
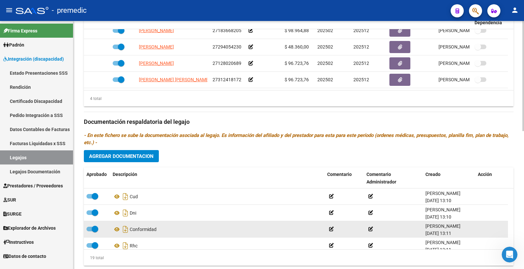
scroll to position [1, 0]
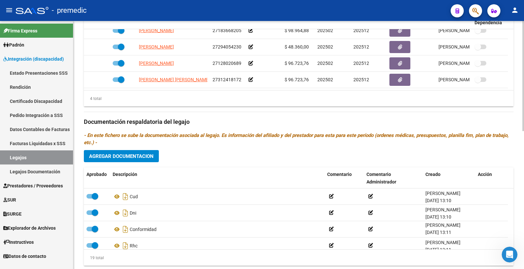
click at [138, 156] on span "Agregar Documentacion" at bounding box center [121, 156] width 64 height 6
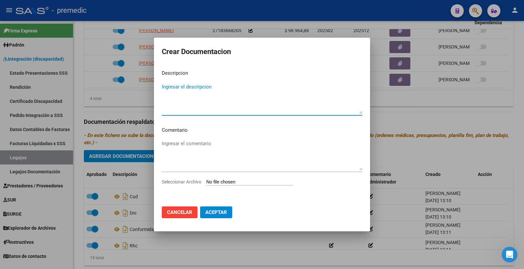
click at [201, 89] on textarea "Ingresar el descripcion" at bounding box center [262, 98] width 200 height 31
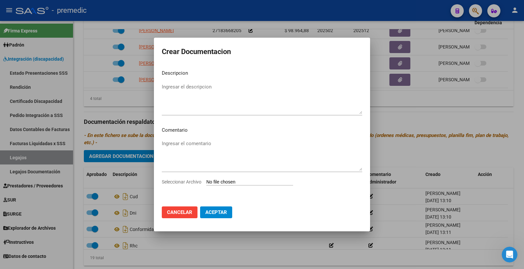
click at [219, 182] on input "Seleccionar Archivo" at bounding box center [249, 182] width 87 height 6
click at [217, 180] on input "Seleccionar Archivo" at bounding box center [249, 182] width 87 height 6
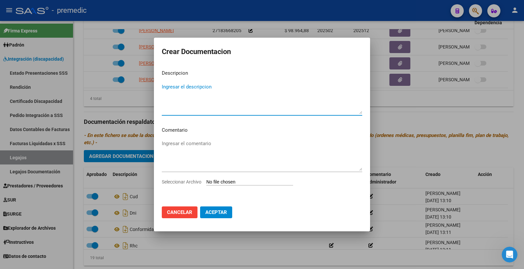
click at [175, 92] on textarea "Ingresar el descripcion" at bounding box center [262, 98] width 200 height 31
click at [248, 86] on textarea "Ingresar el descripcion" at bounding box center [262, 98] width 200 height 31
click at [183, 210] on span "Cancelar" at bounding box center [179, 212] width 25 height 6
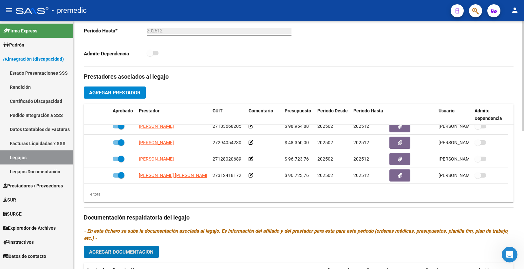
scroll to position [182, 0]
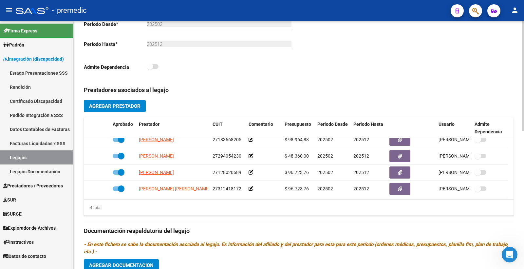
click at [463, 84] on div "Prestadores asociados al legajo Agregar Prestador Aprobado Prestador CUIT Comen…" at bounding box center [299, 230] width 430 height 300
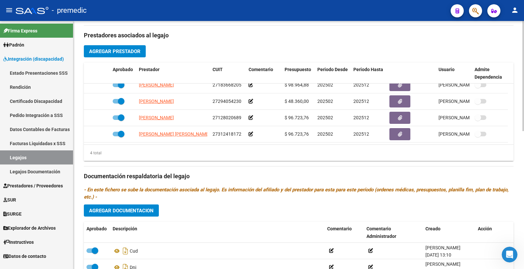
scroll to position [237, 0]
click at [145, 209] on span "Agregar Documentacion" at bounding box center [121, 210] width 64 height 6
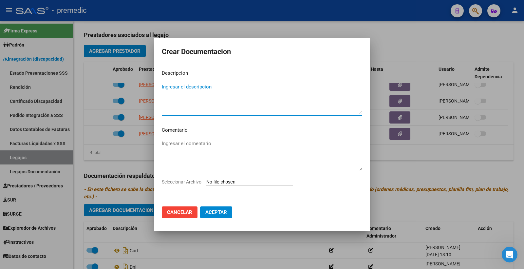
click at [214, 185] on input "Seleccionar Archivo" at bounding box center [249, 182] width 87 height 6
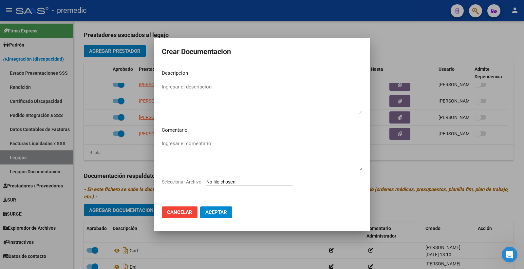
type input "C:\fakepath\INFORME [PERSON_NAME], [PERSON_NAME].pdf"
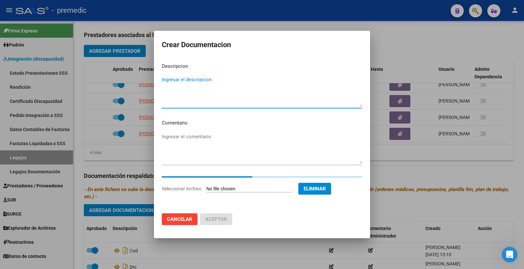
click at [240, 84] on textarea "Ingresar el descripcion" at bounding box center [262, 91] width 200 height 31
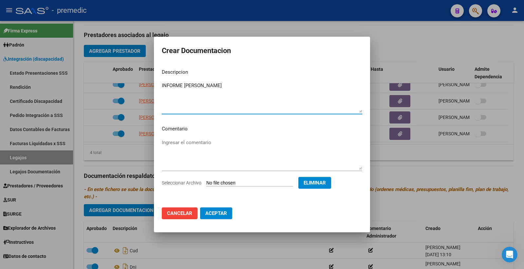
type textarea "INFORME [PERSON_NAME]"
click at [221, 213] on span "Aceptar" at bounding box center [216, 213] width 22 height 6
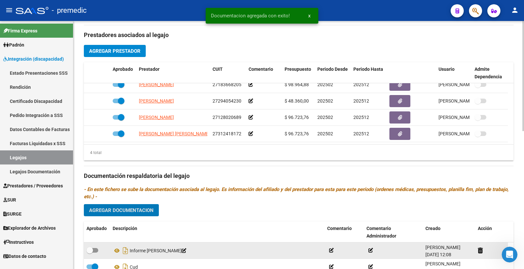
click at [96, 251] on span at bounding box center [92, 250] width 12 height 5
click at [90, 252] on input "checkbox" at bounding box center [89, 252] width 0 height 0
checkbox input "true"
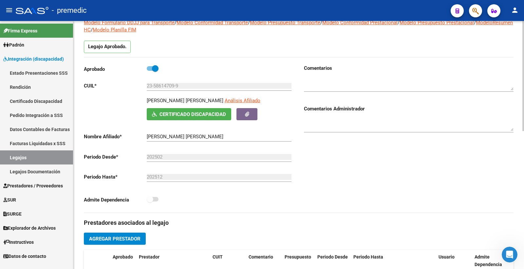
scroll to position [0, 0]
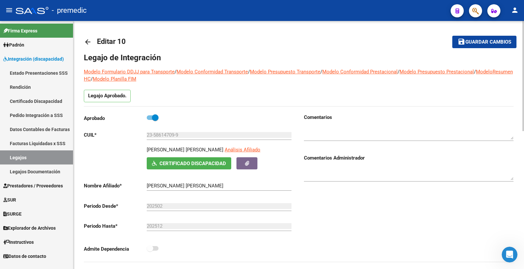
click at [488, 43] on span "Guardar cambios" at bounding box center [488, 42] width 46 height 6
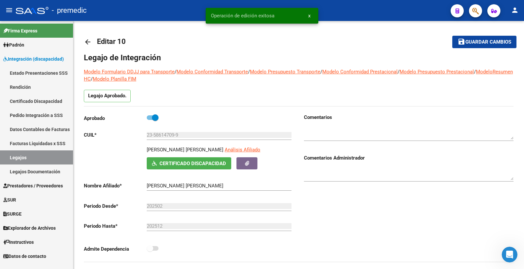
click at [27, 152] on link "Legajos" at bounding box center [36, 157] width 73 height 14
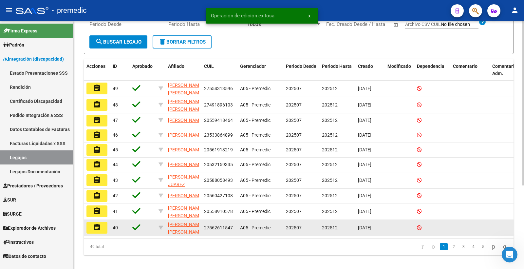
scroll to position [109, 0]
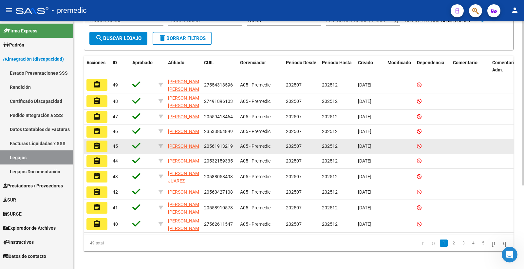
click at [473, 142] on datatable-body-cell at bounding box center [469, 146] width 39 height 14
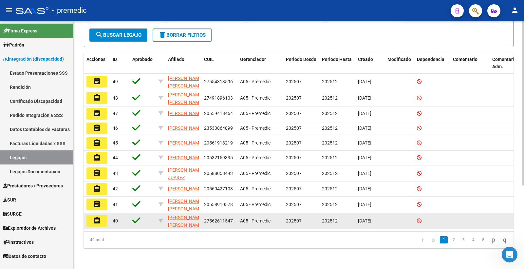
scroll to position [125, 0]
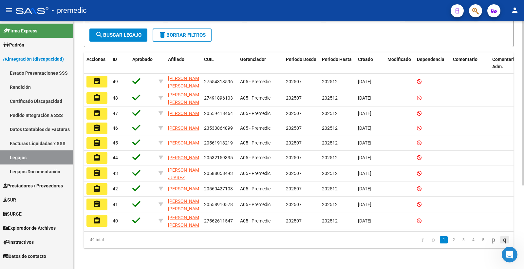
click at [502, 240] on icon "go to last page" at bounding box center [504, 239] width 5 height 8
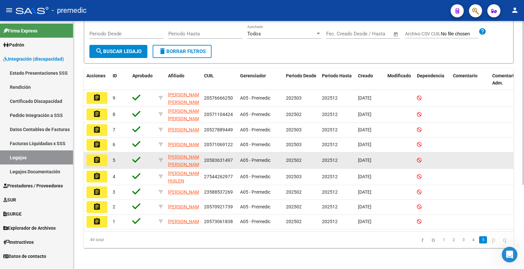
scroll to position [109, 0]
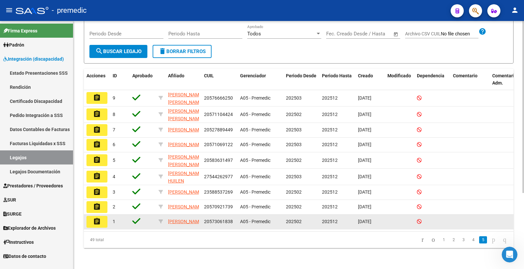
click at [486, 214] on datatable-body-cell at bounding box center [469, 221] width 39 height 14
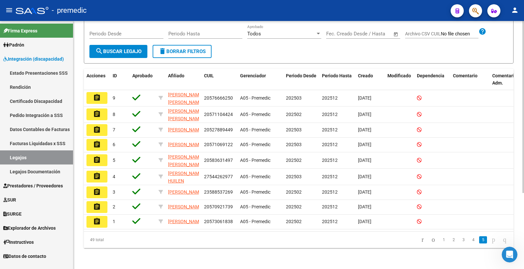
click at [468, 243] on li "4" at bounding box center [473, 239] width 10 height 11
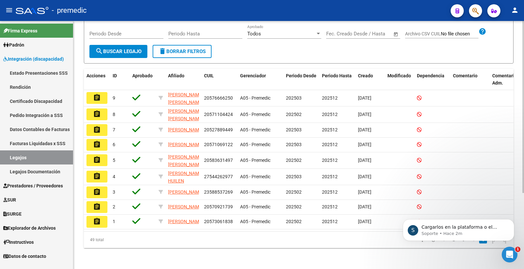
scroll to position [0, 0]
click at [467, 232] on p "Soporte • Hace 10m" at bounding box center [463, 233] width 84 height 6
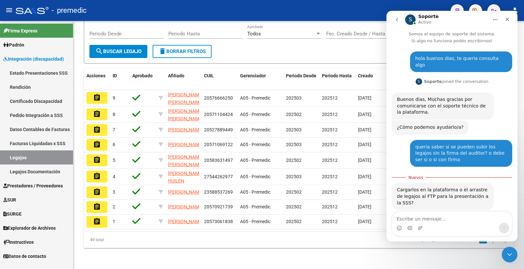
scroll to position [3, 0]
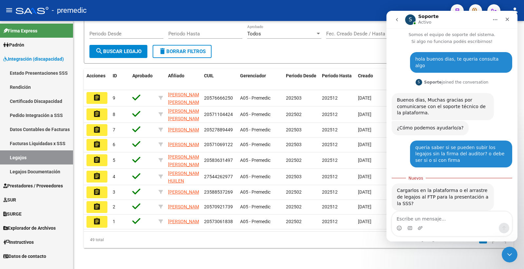
click at [446, 220] on textarea "Escribe un mensaje..." at bounding box center [452, 216] width 120 height 11
click at [443, 215] on textarea "Escribe un mensaje..." at bounding box center [452, 216] width 120 height 11
type textarea "el arreastre para sss"
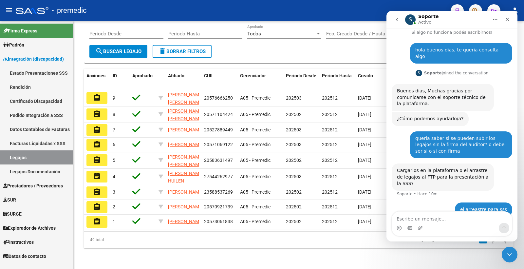
scroll to position [11, 0]
click at [335, 240] on datatable-pager "1 2 3 4 5" at bounding box center [341, 239] width 338 height 11
click at [504, 252] on div "Cerrar Intercom Messenger" at bounding box center [509, 254] width 16 height 16
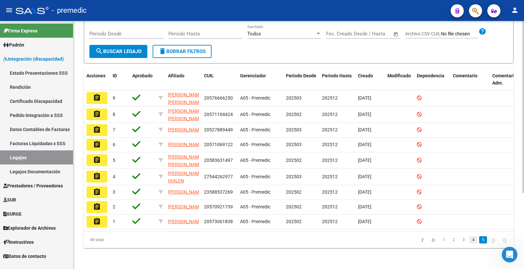
click at [469, 239] on link "4" at bounding box center [473, 239] width 8 height 7
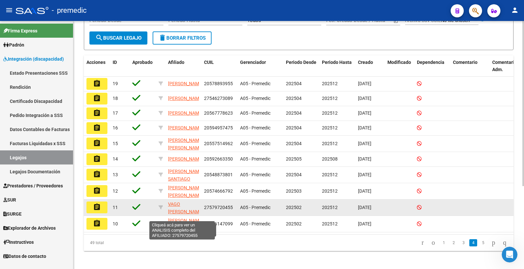
scroll to position [124, 0]
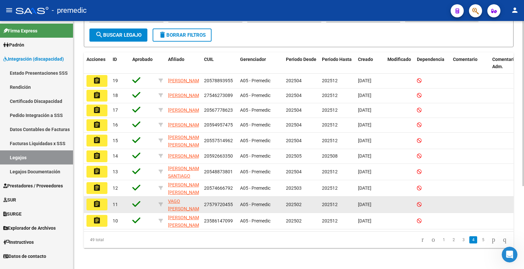
click at [102, 200] on button "assignment" at bounding box center [96, 204] width 21 height 12
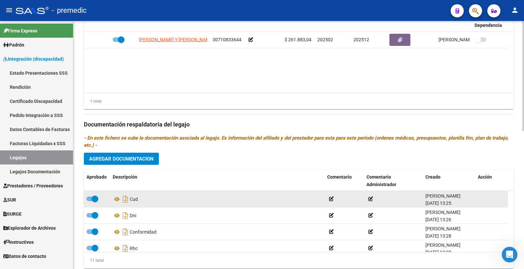
scroll to position [291, 0]
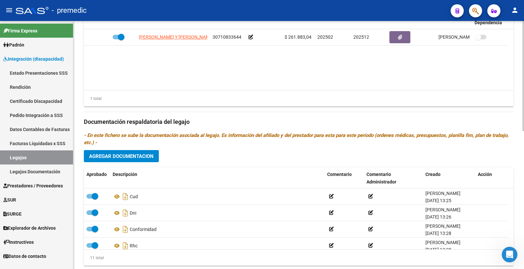
click at [137, 154] on span "Agregar Documentacion" at bounding box center [121, 156] width 64 height 6
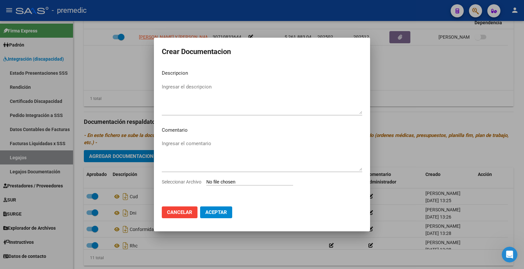
click at [217, 179] on input "Seleccionar Archivo" at bounding box center [249, 182] width 87 height 6
type input "C:\fakepath\INFORME [PERSON_NAME] [PERSON_NAME].pdf"
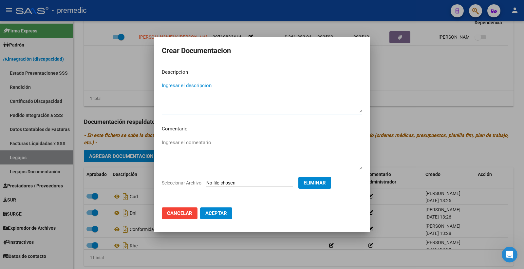
click at [191, 85] on textarea "Ingresar el descripcion" at bounding box center [262, 97] width 200 height 31
type textarea "INFORME [PERSON_NAME]"
click at [227, 208] on button "Aceptar" at bounding box center [216, 213] width 32 height 12
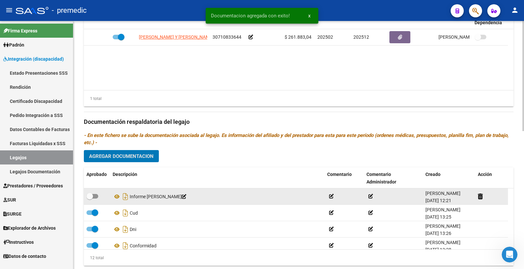
click at [98, 197] on span at bounding box center [92, 196] width 12 height 5
click at [90, 198] on input "checkbox" at bounding box center [89, 198] width 0 height 0
checkbox input "true"
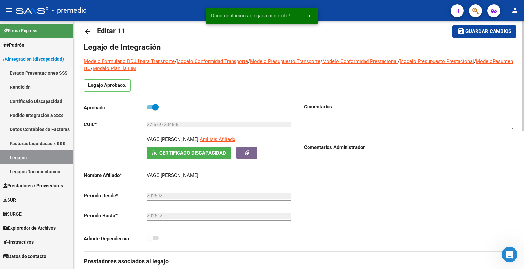
scroll to position [0, 0]
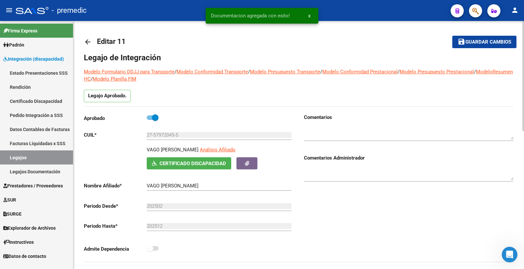
click at [496, 41] on span "Guardar cambios" at bounding box center [488, 42] width 46 height 6
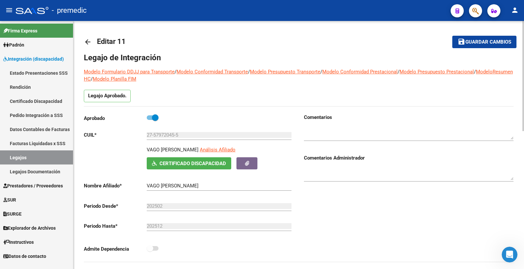
click at [523, 81] on div at bounding box center [523, 76] width 2 height 110
click at [498, 43] on span "Guardar cambios" at bounding box center [488, 42] width 46 height 6
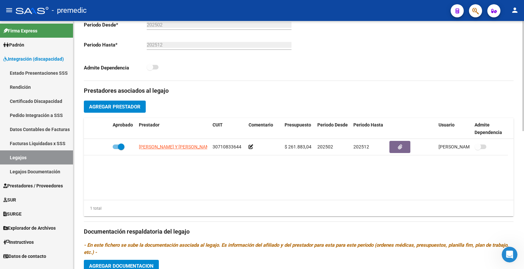
scroll to position [182, 0]
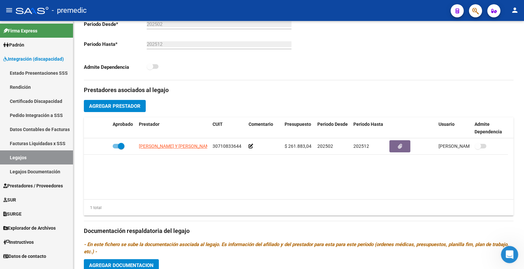
click at [505, 248] on div "Abrir Intercom Messenger" at bounding box center [509, 254] width 22 height 22
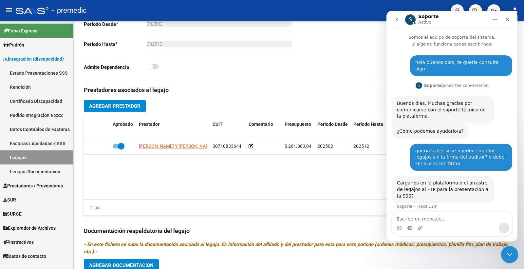
scroll to position [12, 0]
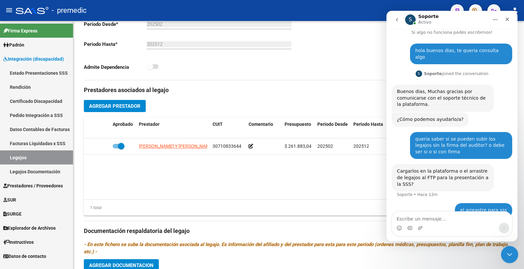
click at [506, 251] on icon "Cerrar Intercom Messenger" at bounding box center [509, 253] width 8 height 8
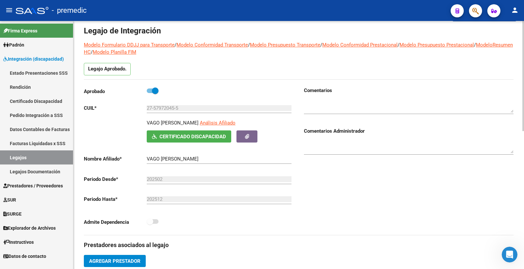
scroll to position [0, 0]
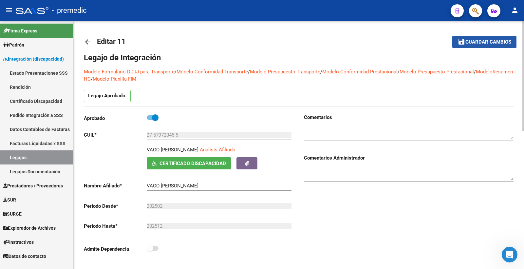
click at [490, 46] on button "save Guardar cambios" at bounding box center [484, 42] width 64 height 12
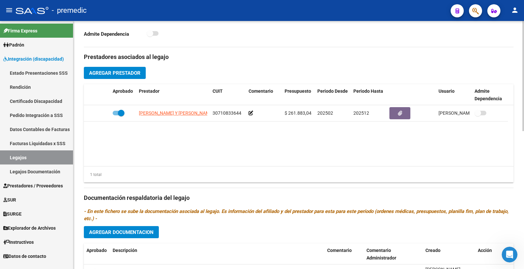
scroll to position [218, 0]
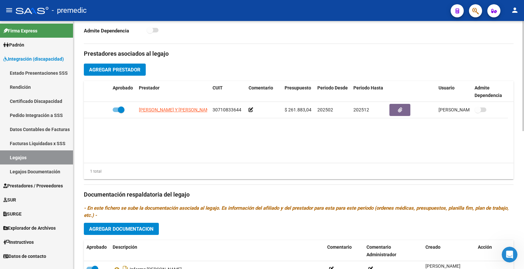
click at [135, 240] on div "Prestadores asociados al legajo Agregar Prestador Aprobado Prestador CUIT Comen…" at bounding box center [299, 194] width 430 height 300
click at [136, 234] on button "Agregar Documentacion" at bounding box center [121, 229] width 75 height 12
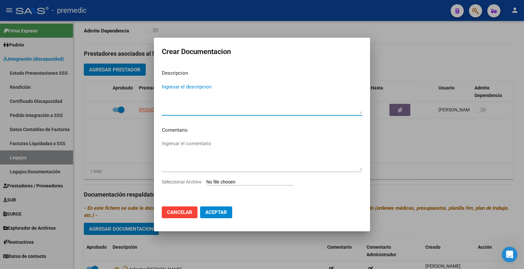
click at [466, 152] on div at bounding box center [262, 134] width 524 height 269
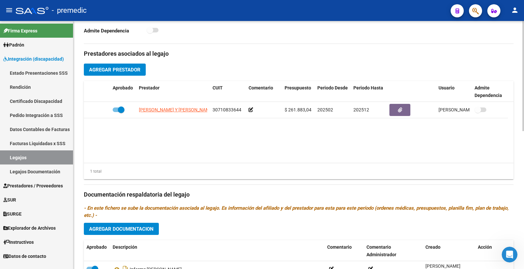
click at [489, 148] on datatable-body "[PERSON_NAME] Y [PERSON_NAME] 30710833644 $ 261.883,04 202502 202512 [GEOGRAPHI…" at bounding box center [299, 132] width 430 height 61
drag, startPoint x: 419, startPoint y: 112, endPoint x: 155, endPoint y: 136, distance: 265.5
click at [174, 150] on datatable-body "[PERSON_NAME] Y [PERSON_NAME] 30710833644 $ 261.883,04 202502 202512 [GEOGRAPHI…" at bounding box center [299, 132] width 430 height 61
click at [499, 138] on datatable-body "[PERSON_NAME] Y [PERSON_NAME] 30710833644 $ 261.883,04 202502 202512 [GEOGRAPHI…" at bounding box center [299, 132] width 430 height 61
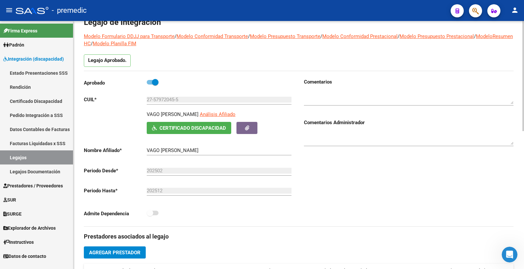
scroll to position [0, 0]
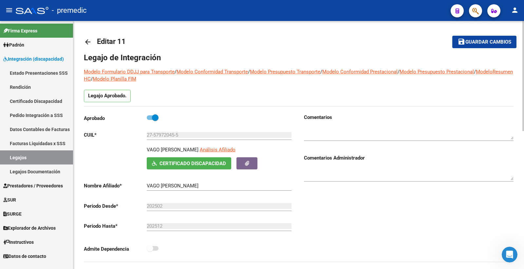
click at [506, 42] on span "Guardar cambios" at bounding box center [488, 42] width 46 height 6
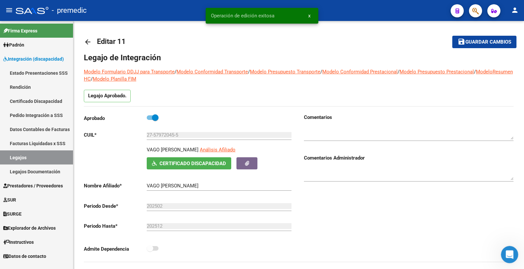
click at [514, 261] on div "Abrir Intercom Messenger" at bounding box center [509, 254] width 16 height 16
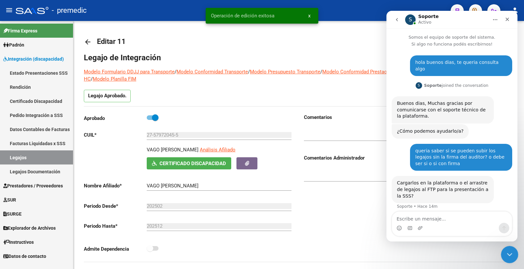
scroll to position [12, 0]
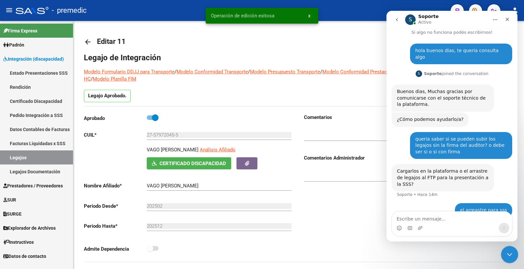
drag, startPoint x: 511, startPoint y: 257, endPoint x: 1005, endPoint y: 508, distance: 554.6
click at [512, 258] on div "Cerrar Intercom Messenger" at bounding box center [509, 254] width 16 height 16
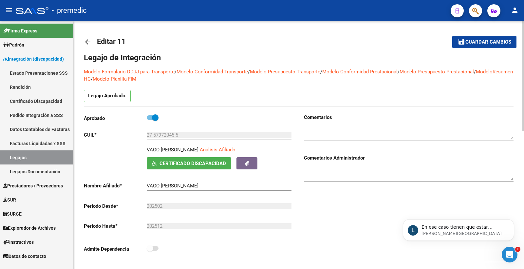
scroll to position [46, 0]
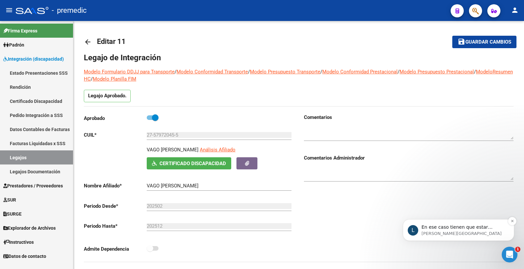
click at [486, 224] on p "En ese caso tienen que estar firmados." at bounding box center [463, 227] width 84 height 7
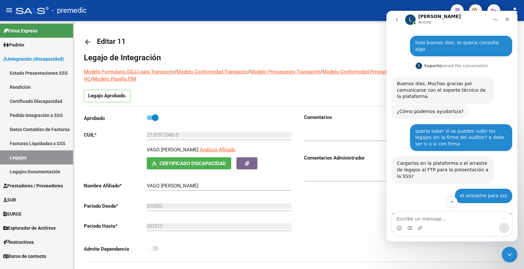
scroll to position [57, 0]
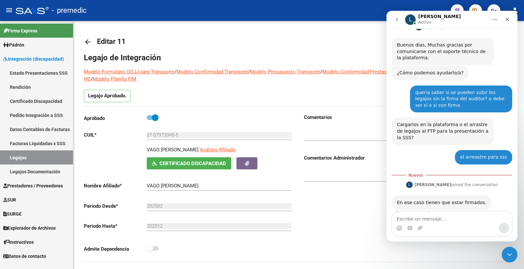
click at [449, 215] on textarea "Escribe un mensaje..." at bounding box center [452, 216] width 120 height 11
click at [444, 218] on textarea "Escribe un mensaje..." at bounding box center [452, 216] width 120 height 11
click at [443, 221] on textarea "Escribe un mensaje..." at bounding box center [452, 216] width 120 height 11
type textarea "unicamente de forma digital?"
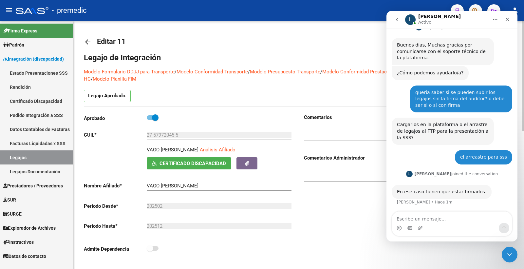
scroll to position [66, 0]
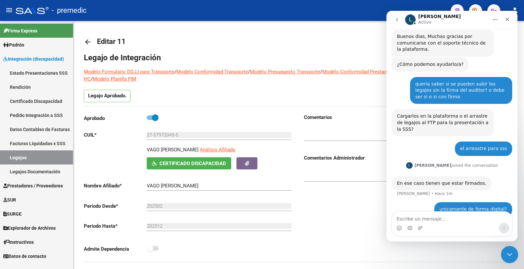
click at [505, 256] on icon "Cerrar Intercom Messenger" at bounding box center [509, 253] width 8 height 8
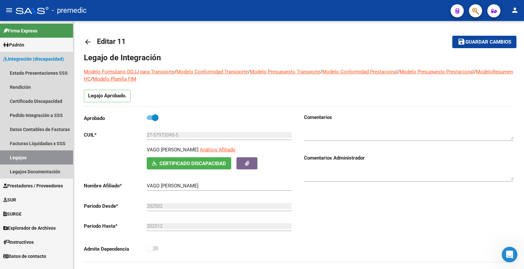
click at [21, 158] on link "Legajos" at bounding box center [36, 157] width 73 height 14
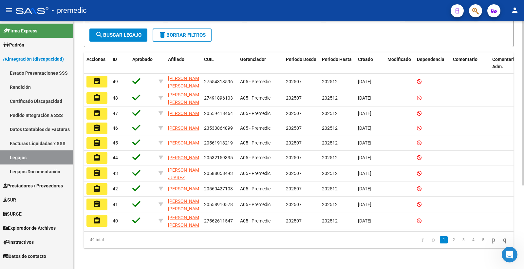
scroll to position [91, 0]
click at [479, 241] on link "5" at bounding box center [483, 239] width 8 height 7
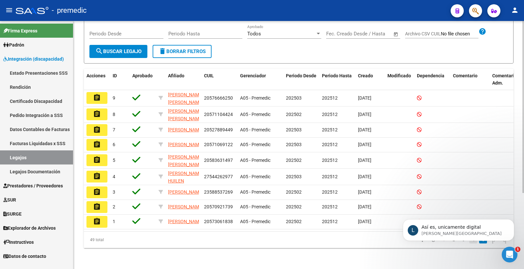
scroll to position [85, 0]
click at [467, 237] on div "L Así es, unicamente digital [PERSON_NAME][GEOGRAPHIC_DATA]" at bounding box center [458, 230] width 111 height 22
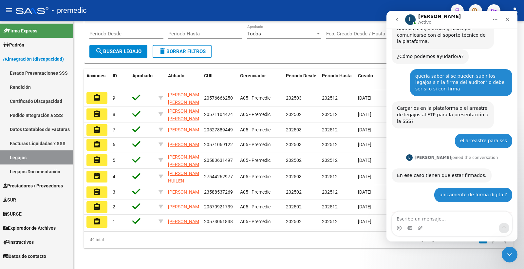
scroll to position [96, 0]
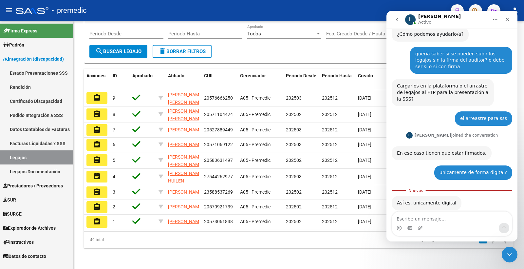
click at [434, 217] on textarea "Escribe un mensaje..." at bounding box center [452, 216] width 120 height 11
click at [429, 220] on textarea "Escribe un mensaje..." at bounding box center [452, 216] width 120 height 11
type textarea "s"
type textarea "l"
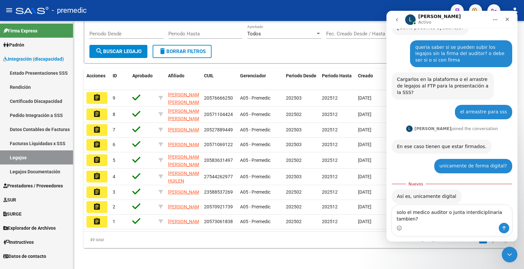
drag, startPoint x: 496, startPoint y: 212, endPoint x: 459, endPoint y: 211, distance: 37.0
click at [459, 211] on textarea "solo el medico auditor o junta interdiciplinaria tambien?" at bounding box center [452, 214] width 120 height 18
click at [487, 214] on textarea "solo el medico auditor o junta interdiciplinaria tambien?" at bounding box center [452, 214] width 120 height 18
drag, startPoint x: 492, startPoint y: 215, endPoint x: 458, endPoint y: 212, distance: 34.5
click at [458, 212] on textarea "solo el medico auditor o junta interdiciplinaria tambien?" at bounding box center [452, 214] width 120 height 18
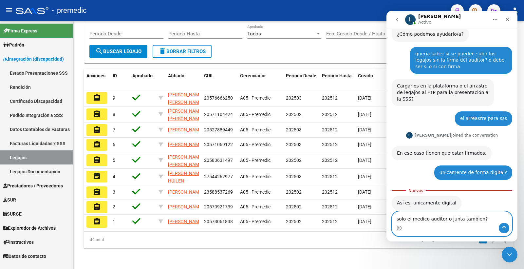
paste textarea "interdisciplinaria"
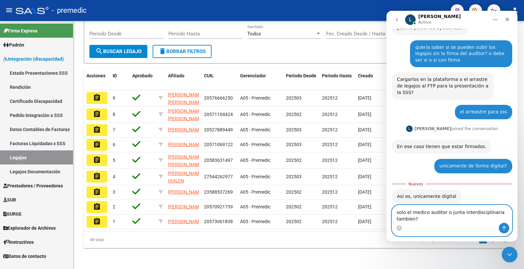
type textarea "solo el medico auditor o junta interdisciplinaria tambien?"
click at [507, 226] on button "Enviar un mensaje…" at bounding box center [504, 228] width 10 height 10
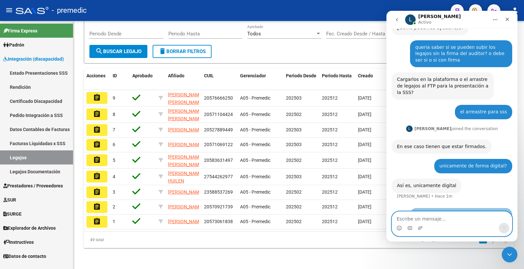
scroll to position [111, 0]
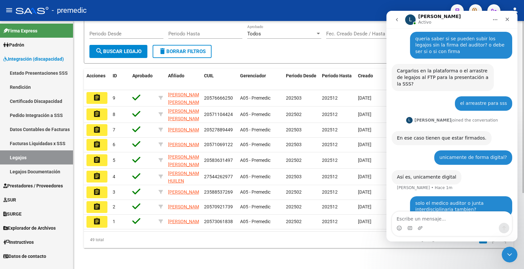
click at [234, 244] on datatable-pager "1 2 3 4 5" at bounding box center [341, 239] width 338 height 11
click at [505, 249] on icon "Cerrar Intercom Messenger" at bounding box center [509, 253] width 8 height 8
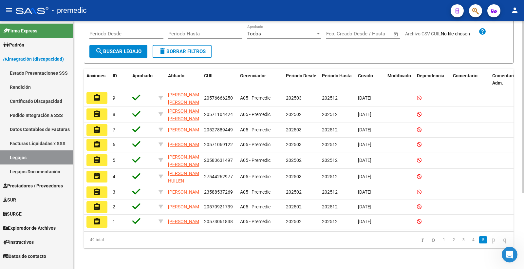
click at [198, 254] on div "Modelo Formulario DDJJ para Transporte / Modelo Conformidad Transporte / Modelo…" at bounding box center [298, 97] width 450 height 344
click at [469, 239] on link "4" at bounding box center [473, 239] width 8 height 7
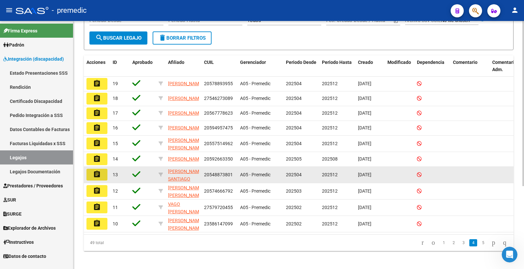
click at [101, 178] on mat-icon "assignment" at bounding box center [97, 174] width 8 height 8
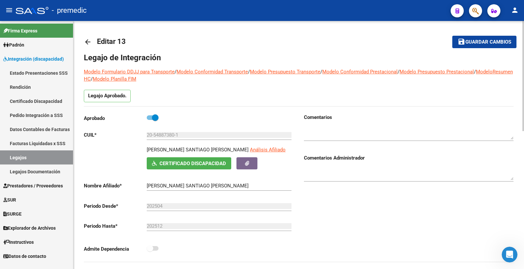
click at [87, 38] on mat-icon "arrow_back" at bounding box center [88, 42] width 8 height 8
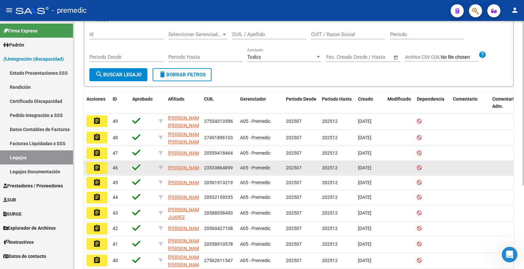
scroll to position [125, 0]
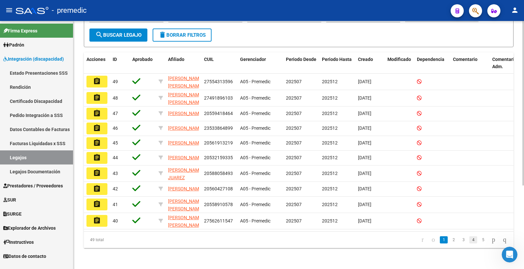
click at [469, 241] on link "4" at bounding box center [473, 239] width 8 height 7
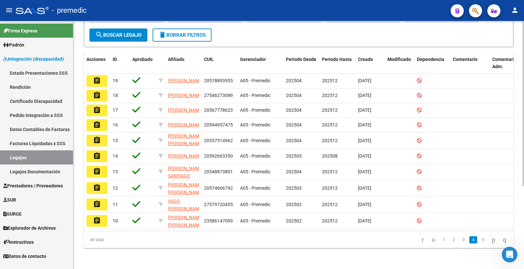
scroll to position [124, 0]
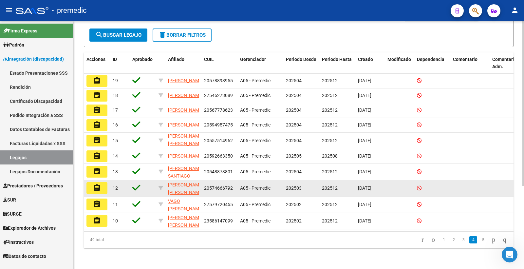
click at [105, 182] on button "assignment" at bounding box center [96, 188] width 21 height 12
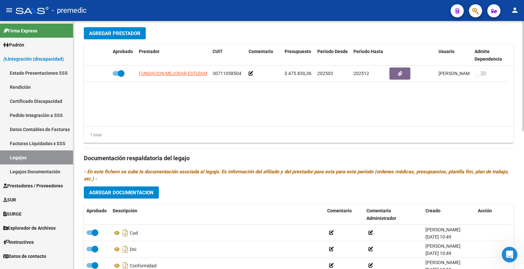
scroll to position [291, 0]
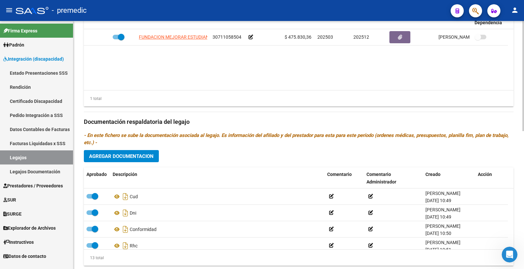
click at [116, 156] on span "Agregar Documentacion" at bounding box center [121, 156] width 64 height 6
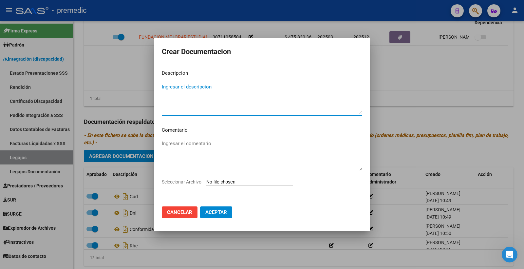
click at [250, 180] on input "Seleccionar Archivo" at bounding box center [249, 182] width 87 height 6
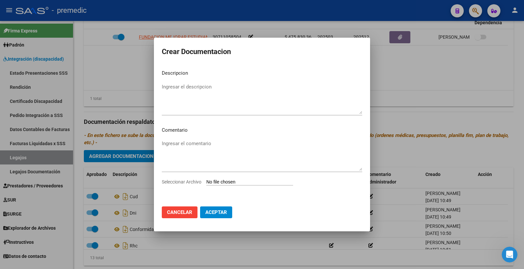
type input "C:\fakepath\INFORME [PERSON_NAME].pdf"
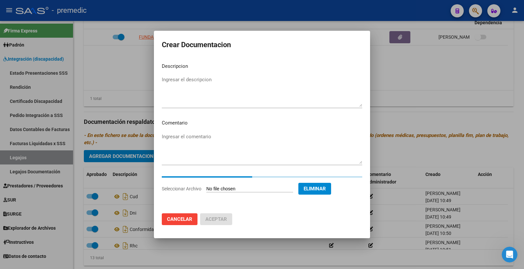
click at [224, 80] on textarea "Ingresar el descripcion" at bounding box center [262, 91] width 200 height 31
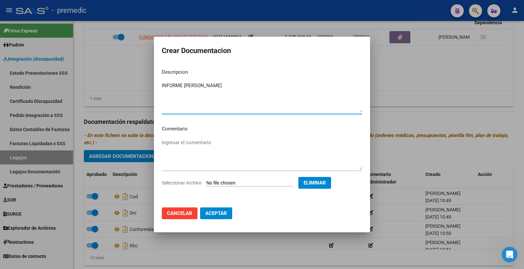
type textarea "INFORME [PERSON_NAME]"
click at [220, 215] on span "Aceptar" at bounding box center [216, 213] width 22 height 6
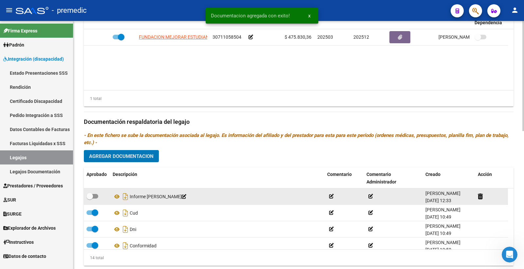
click at [92, 199] on span at bounding box center [89, 196] width 7 height 7
click at [90, 199] on input "checkbox" at bounding box center [89, 198] width 0 height 0
checkbox input "true"
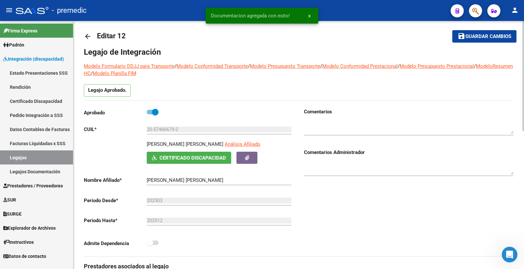
scroll to position [0, 0]
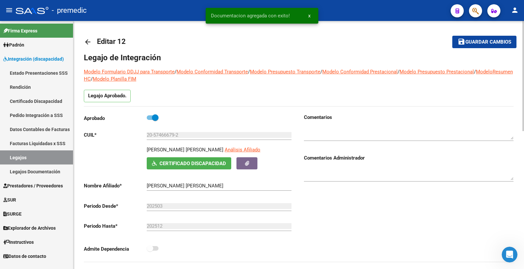
click at [495, 39] on span "save Guardar cambios" at bounding box center [484, 42] width 54 height 6
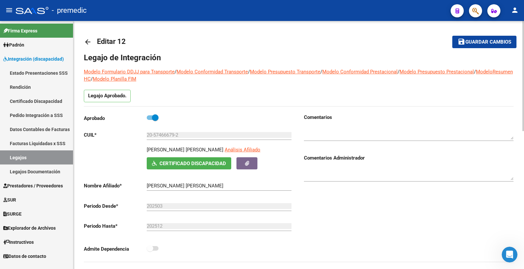
click at [473, 45] on span "Guardar cambios" at bounding box center [488, 42] width 46 height 6
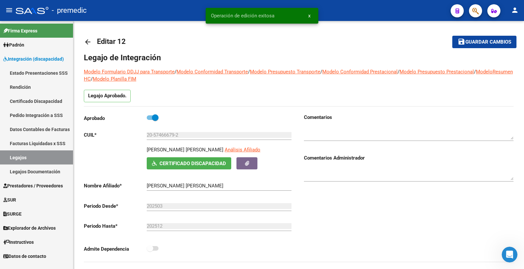
click at [40, 158] on link "Legajos" at bounding box center [36, 157] width 73 height 14
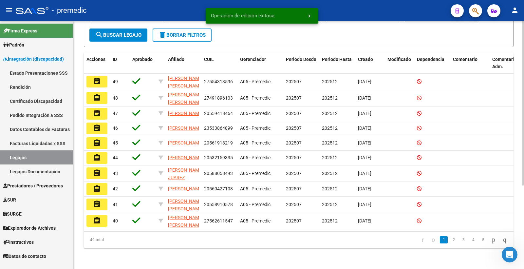
scroll to position [125, 0]
click at [468, 242] on li "4" at bounding box center [473, 239] width 10 height 11
click at [469, 241] on link "4" at bounding box center [473, 239] width 8 height 7
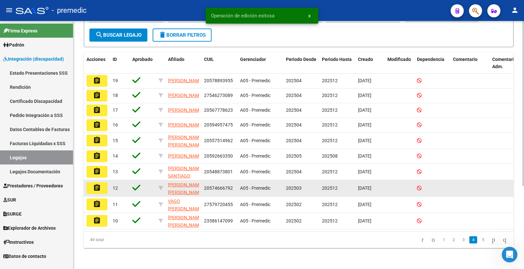
scroll to position [124, 0]
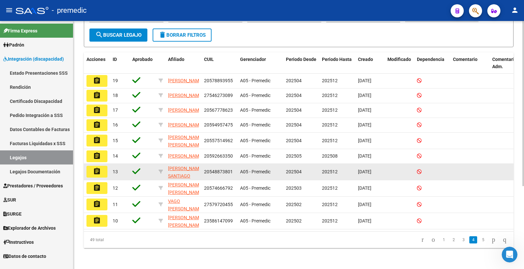
click at [103, 166] on button "assignment" at bounding box center [96, 172] width 21 height 12
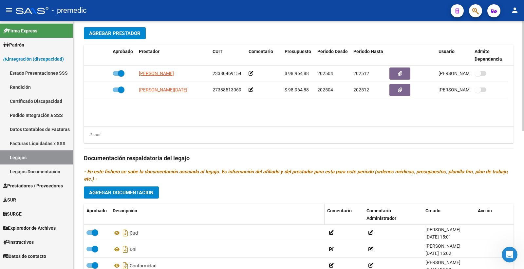
scroll to position [291, 0]
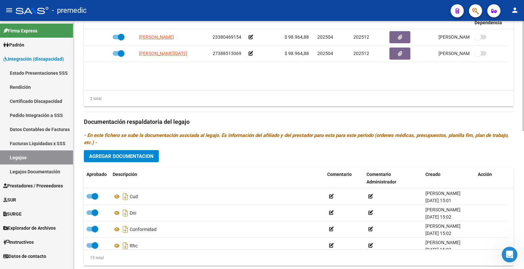
click at [139, 145] on p "- En este fichero se sube la documentación asociada al legajo. Es información d…" at bounding box center [299, 139] width 430 height 14
click at [143, 155] on span "Agregar Documentacion" at bounding box center [121, 156] width 64 height 6
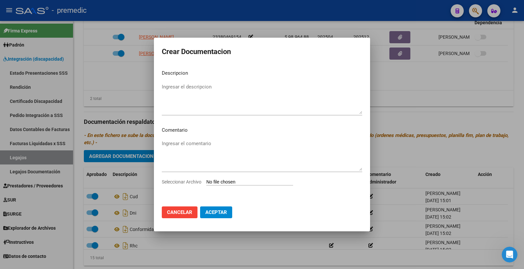
click at [211, 184] on input "Seleccionar Archivo" at bounding box center [249, 182] width 87 height 6
type input "C:\fakepath\INFORME [PERSON_NAME], [GEOGRAPHIC_DATA]pdf"
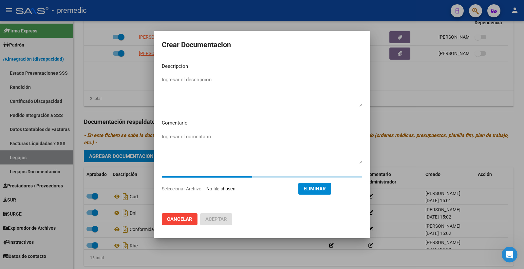
click at [241, 73] on mat-dialog-content "Descripcion Ingresar el descripcion Comentario Ingresar el comentario Seleccion…" at bounding box center [262, 133] width 216 height 151
click at [232, 83] on textarea "Ingresar el descripcion" at bounding box center [262, 91] width 200 height 31
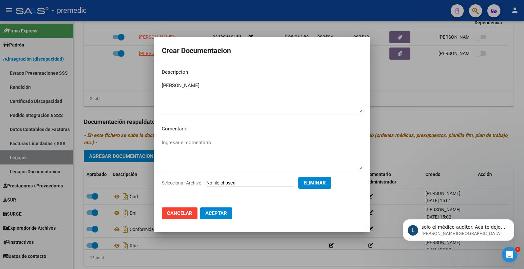
scroll to position [175, 0]
type textarea "[PERSON_NAME]"
click at [472, 234] on p "[PERSON_NAME][GEOGRAPHIC_DATA]" at bounding box center [463, 233] width 84 height 6
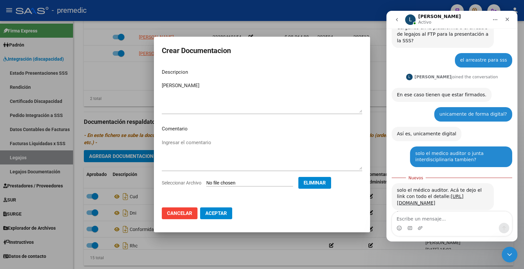
scroll to position [186, 0]
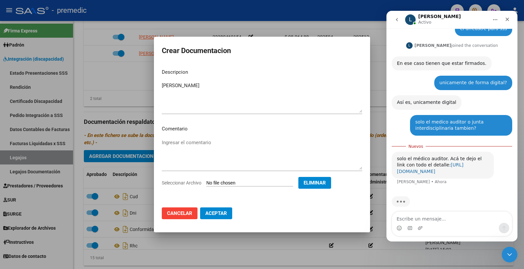
click at [436, 162] on link "[URL][DOMAIN_NAME]" at bounding box center [430, 168] width 66 height 12
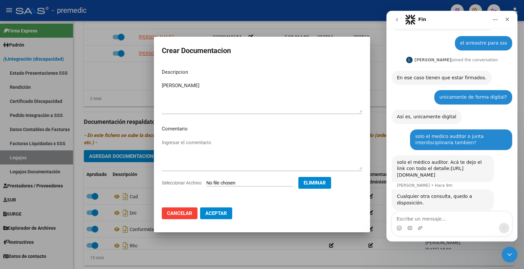
scroll to position [171, 0]
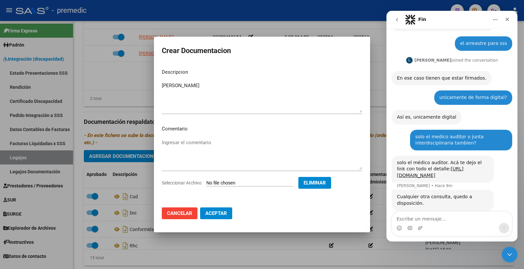
click at [461, 228] on div "Intercom Messenger" at bounding box center [452, 228] width 120 height 10
click at [454, 227] on div "Intercom Messenger" at bounding box center [452, 228] width 120 height 10
click at [452, 221] on textarea "Escribe un mensaje..." at bounding box center [452, 216] width 120 height 11
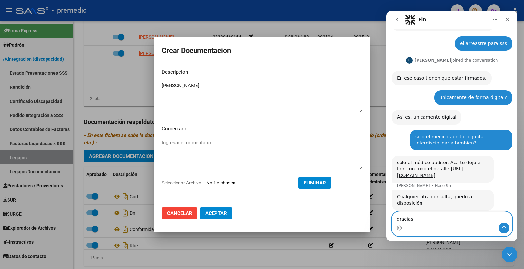
type textarea "gracias!"
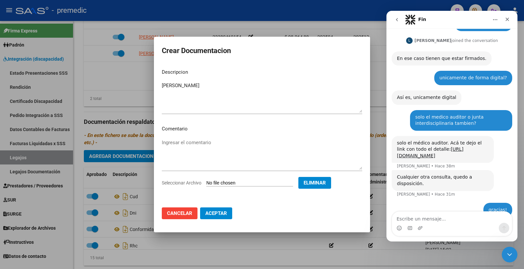
click at [322, 260] on div at bounding box center [262, 134] width 524 height 269
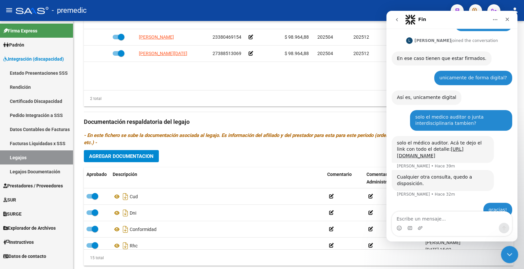
click at [507, 253] on icon "Cerrar Intercom Messenger" at bounding box center [509, 253] width 8 height 8
